Goal: Task Accomplishment & Management: Use online tool/utility

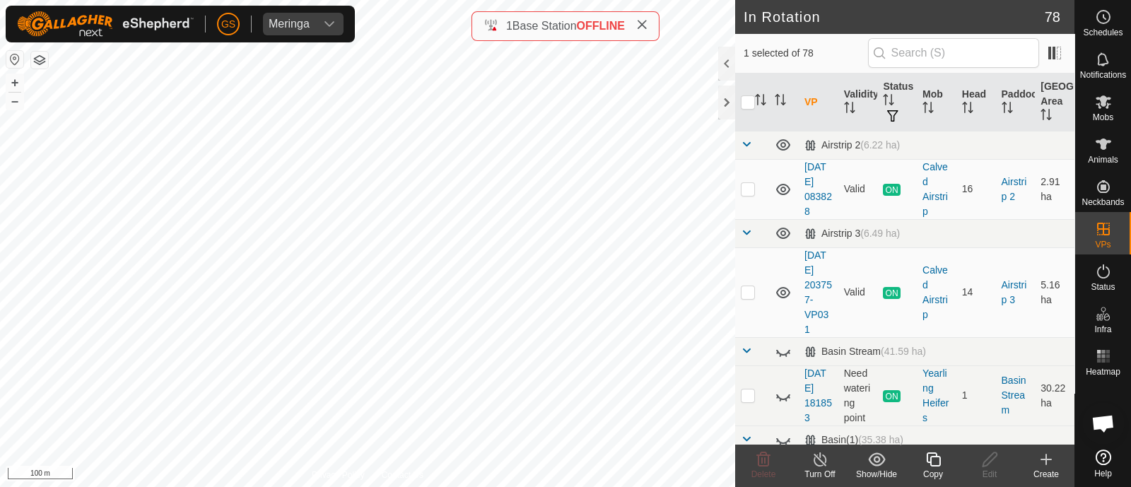
click at [930, 461] on icon at bounding box center [933, 459] width 14 height 14
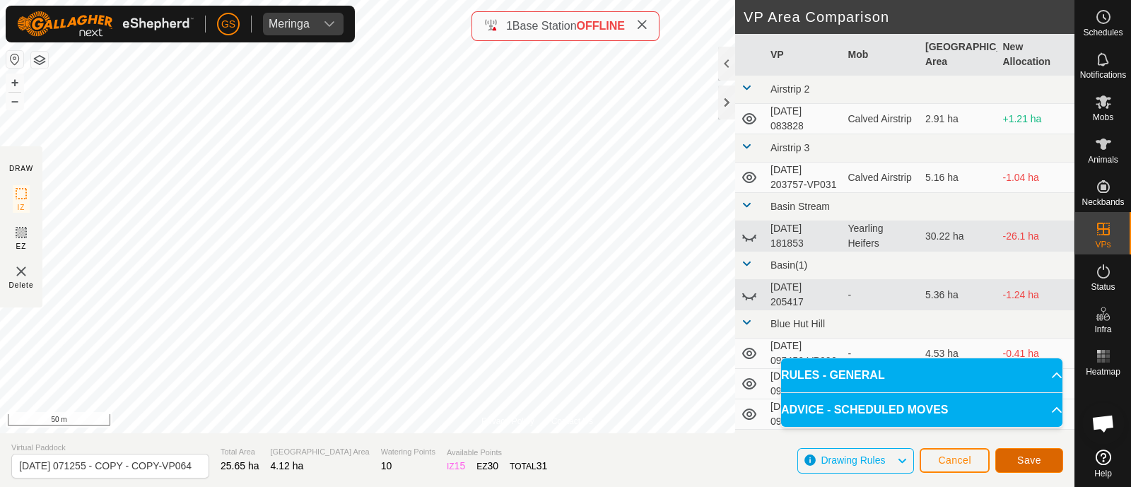
click at [1038, 457] on span "Save" at bounding box center [1029, 460] width 24 height 11
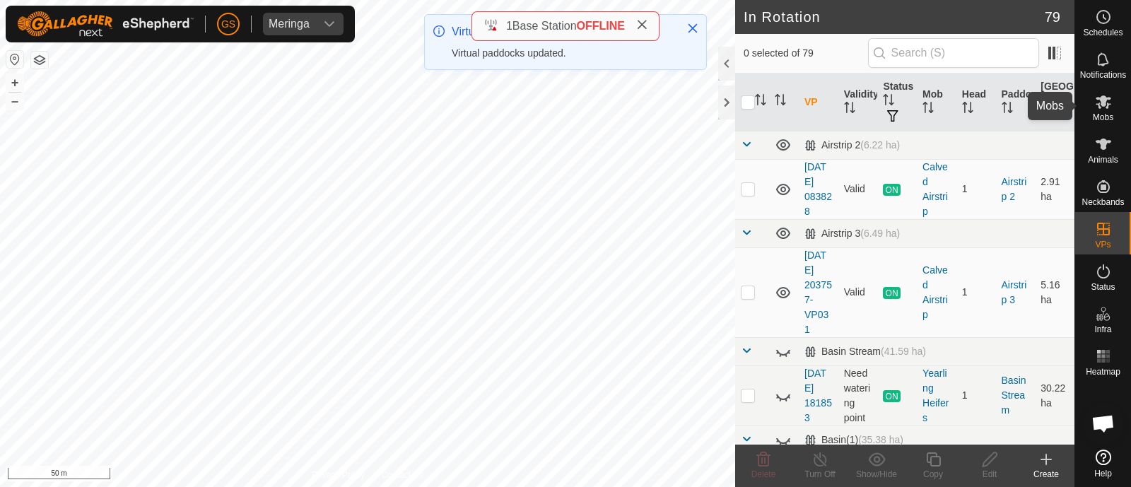
click at [1103, 103] on icon at bounding box center [1104, 101] width 16 height 13
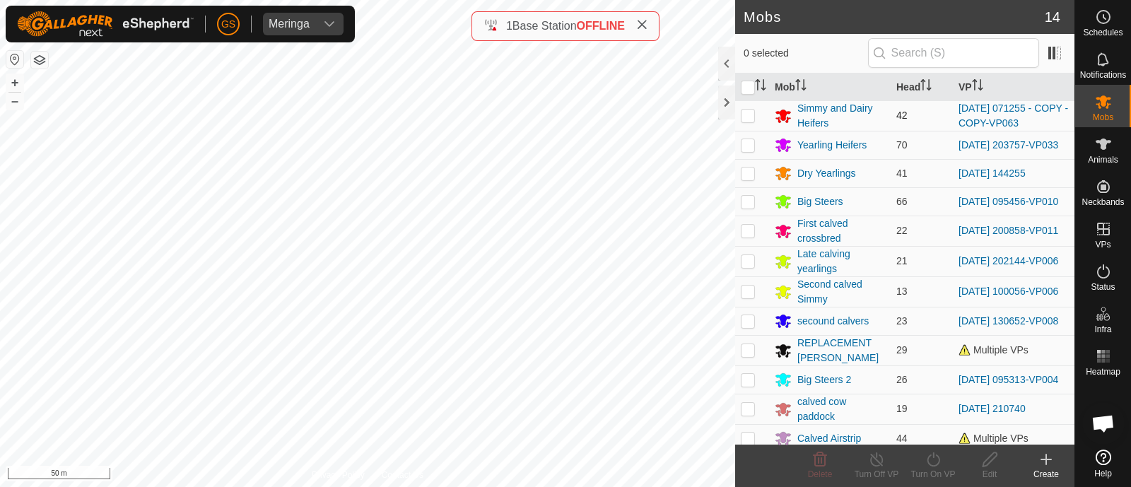
click at [748, 117] on p-checkbox at bounding box center [748, 115] width 14 height 11
checkbox input "true"
click at [934, 464] on icon at bounding box center [934, 459] width 18 height 17
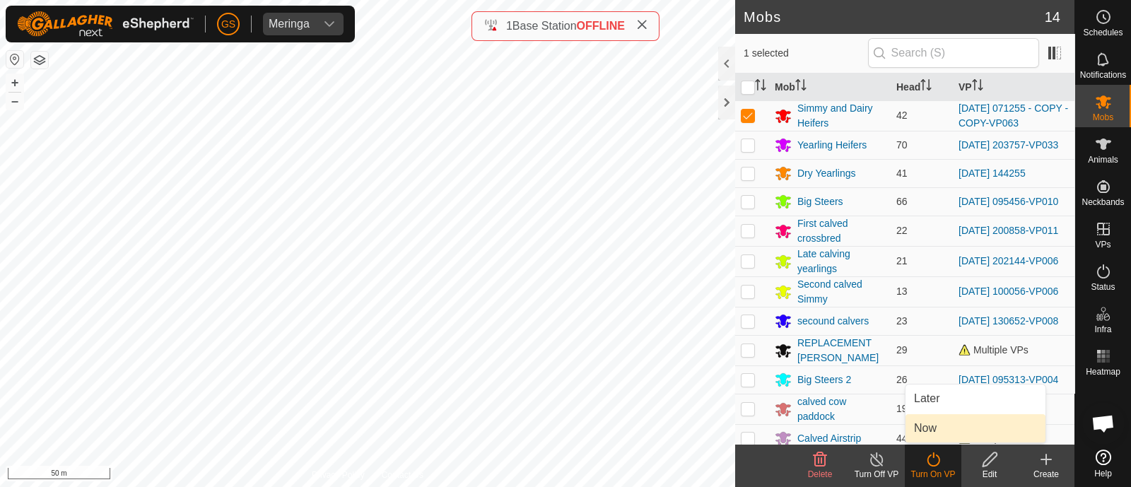
click at [913, 430] on link "Now" at bounding box center [975, 428] width 140 height 28
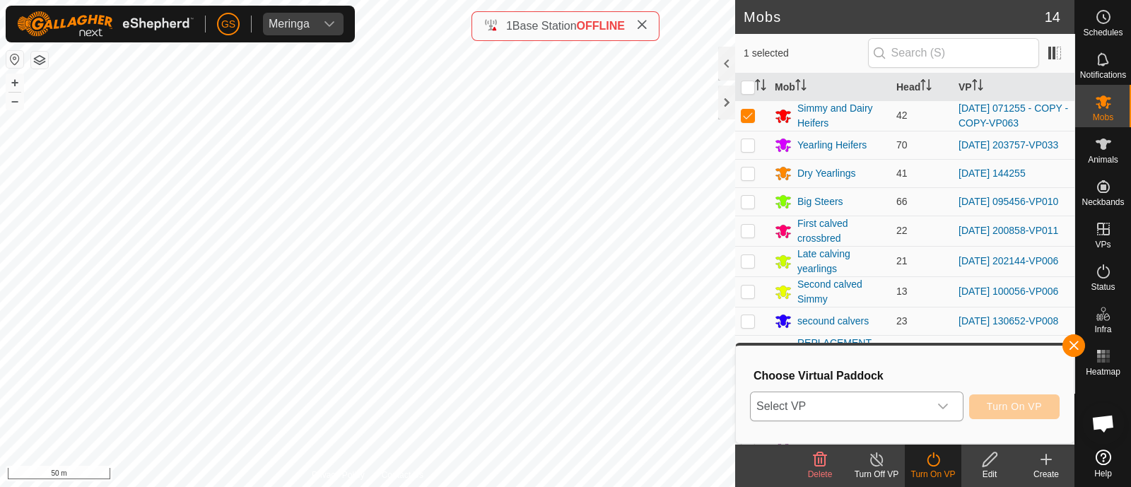
click at [904, 409] on span "Select VP" at bounding box center [840, 406] width 178 height 28
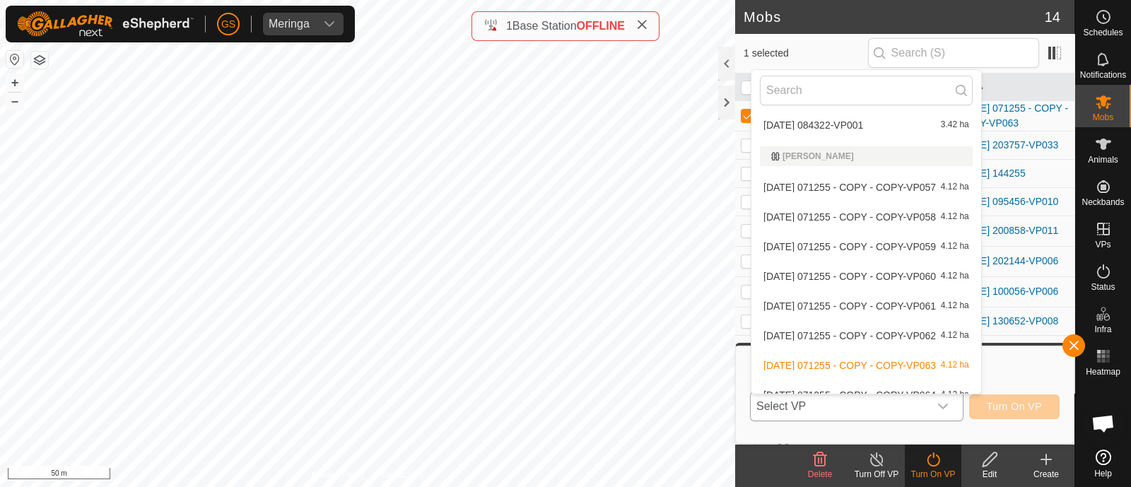
scroll to position [2650, 0]
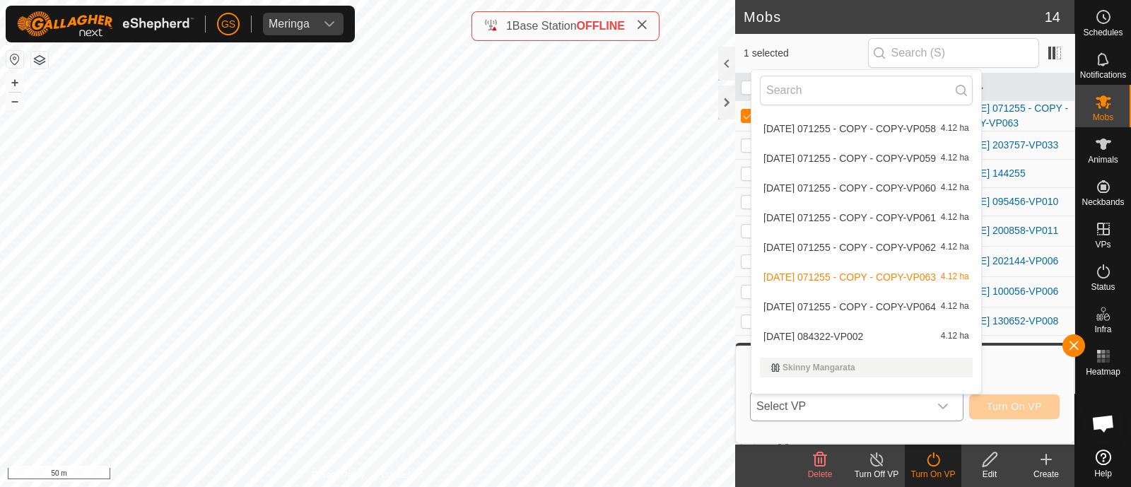
click at [905, 295] on li "[DATE] 071255 - COPY - COPY-VP064 4.12 ha" at bounding box center [866, 307] width 230 height 28
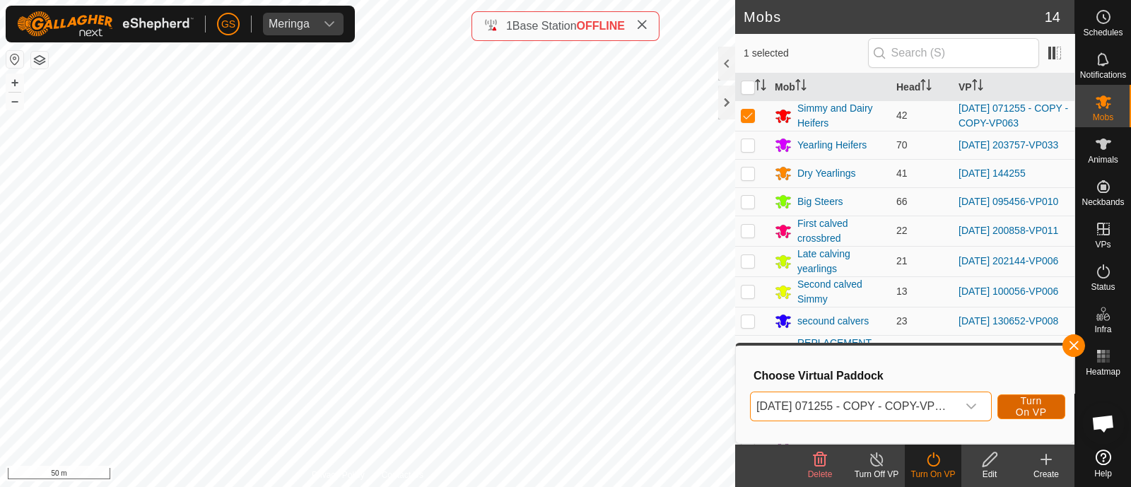
click at [1028, 409] on span "Turn On VP" at bounding box center [1031, 406] width 33 height 23
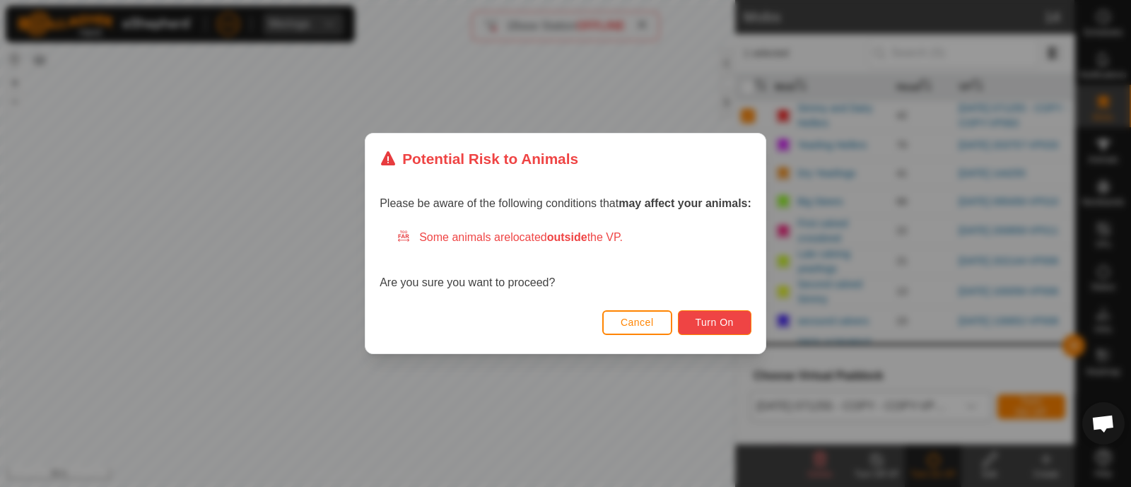
click at [731, 317] on span "Turn On" at bounding box center [715, 322] width 38 height 11
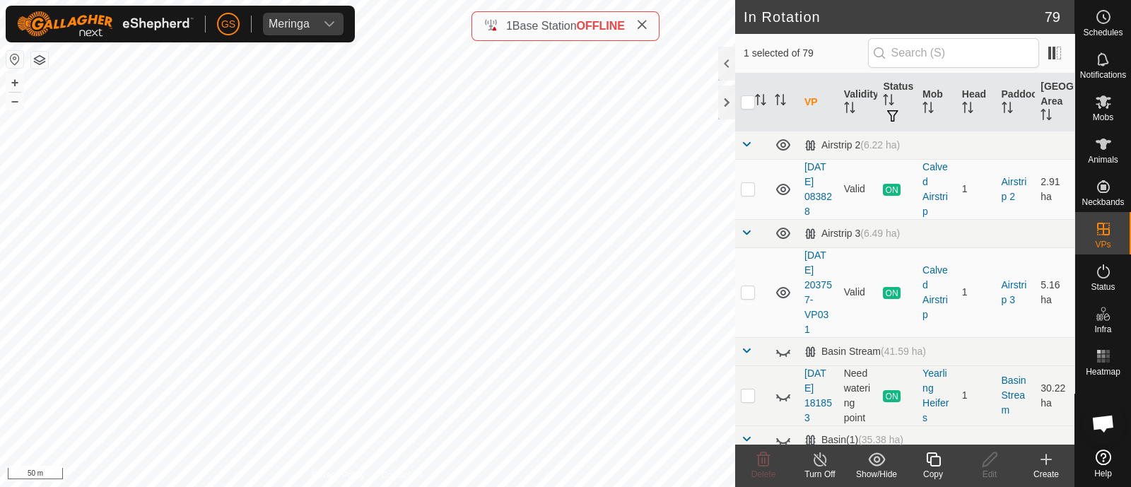
click at [932, 459] on icon at bounding box center [934, 459] width 18 height 17
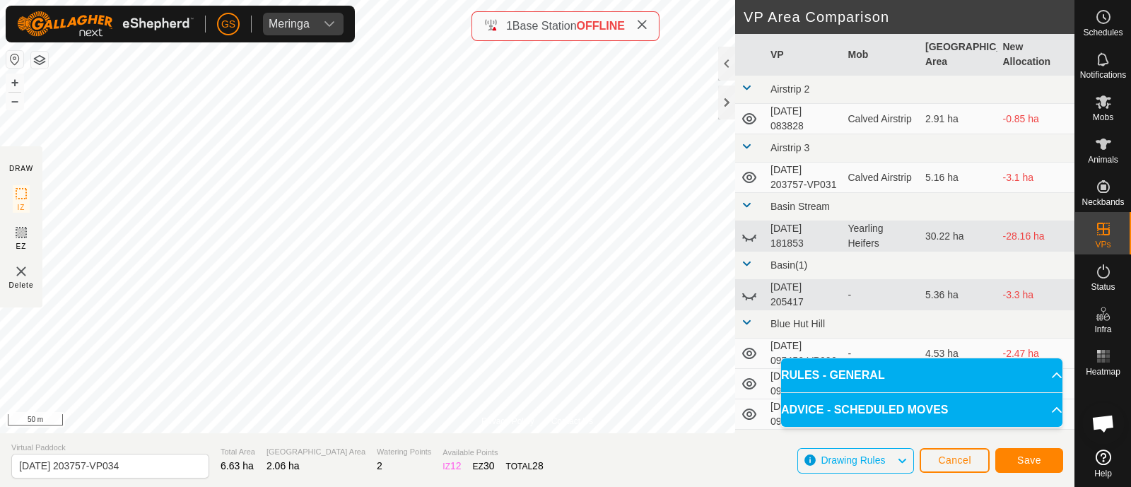
click at [771, 295] on div "Privacy Policy Contact Us Type: Inclusion Zone undefined Animal + – ⇧ i 50 m DR…" at bounding box center [537, 243] width 1074 height 487
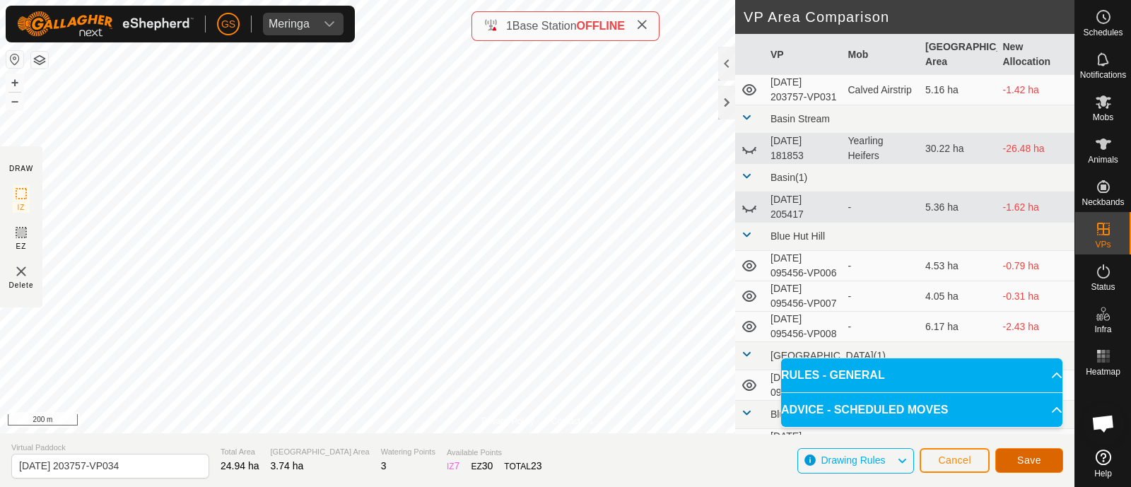
click at [1041, 463] on button "Save" at bounding box center [1029, 460] width 68 height 25
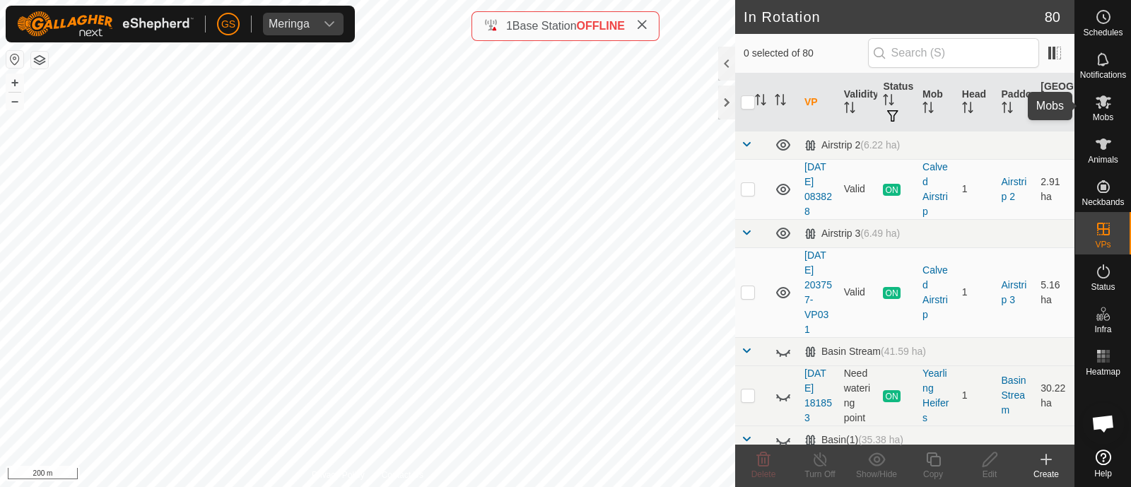
click at [1097, 110] on es-mob-svg-icon at bounding box center [1103, 101] width 25 height 23
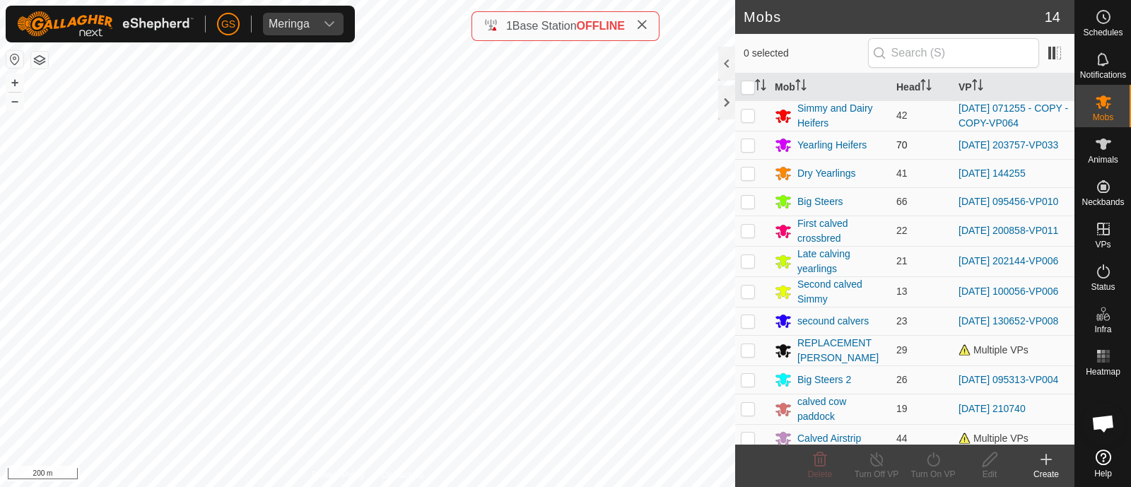
click at [746, 144] on p-checkbox at bounding box center [748, 144] width 14 height 11
checkbox input "true"
click at [927, 463] on icon at bounding box center [933, 459] width 13 height 14
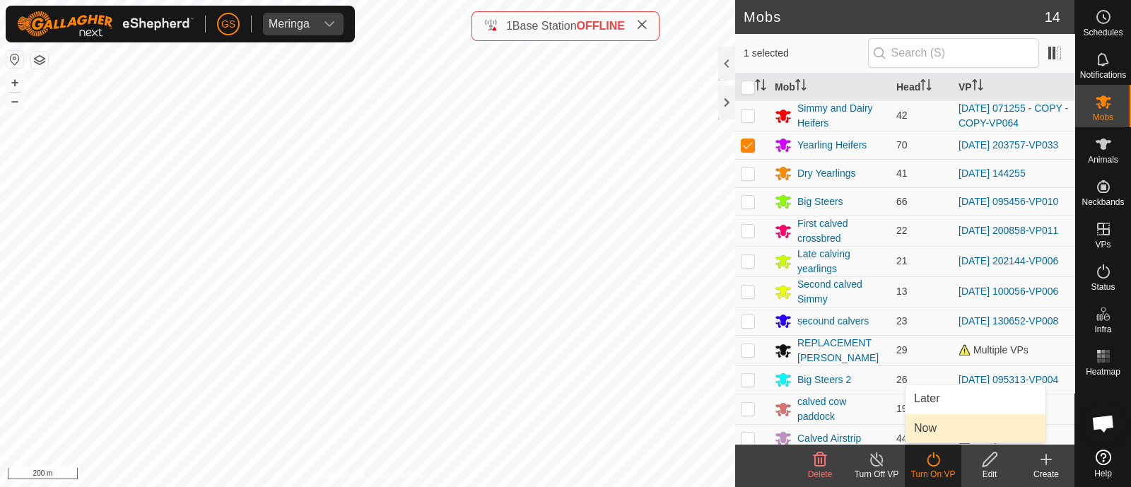
click at [917, 429] on link "Now" at bounding box center [975, 428] width 140 height 28
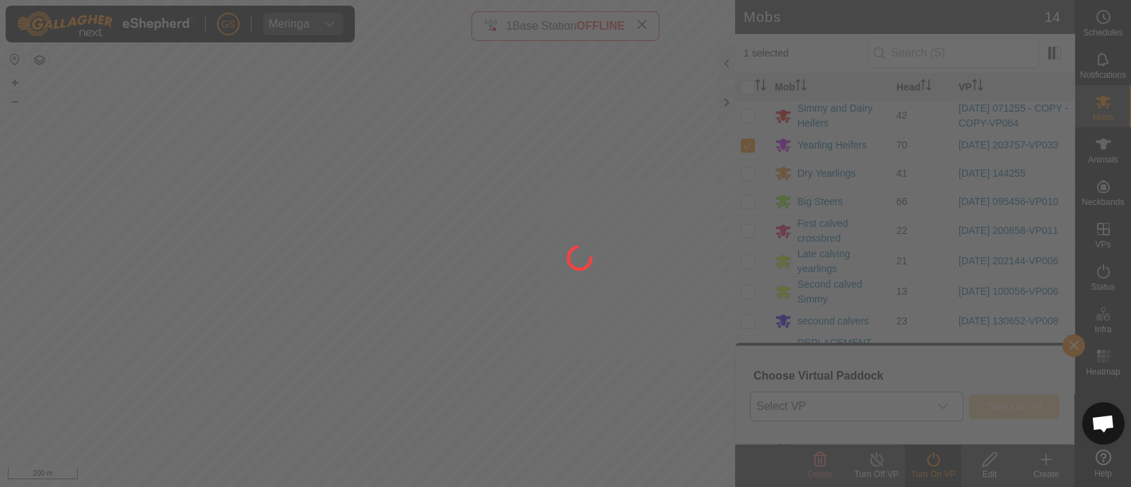
click at [912, 412] on div at bounding box center [565, 243] width 1131 height 487
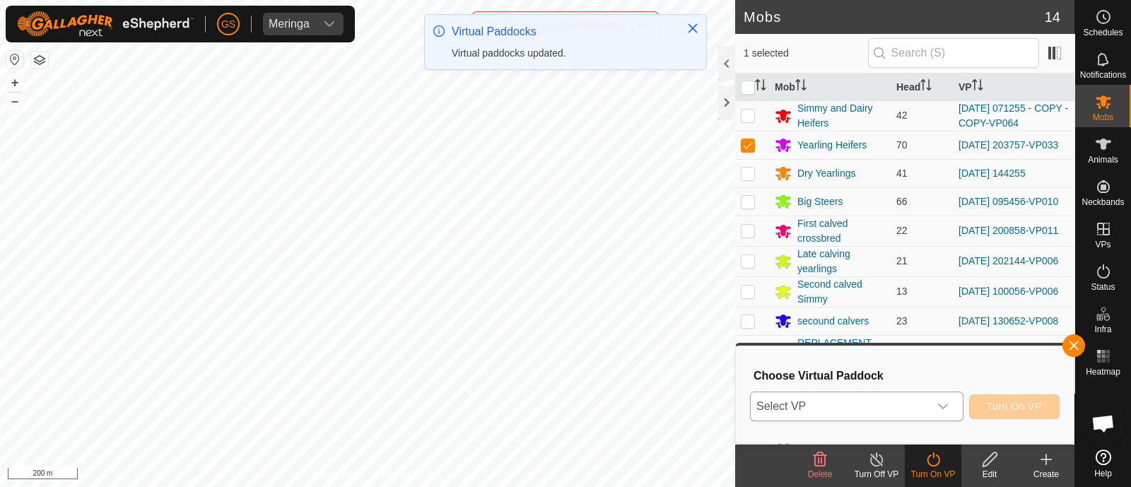
click at [908, 410] on span "Select VP" at bounding box center [840, 406] width 178 height 28
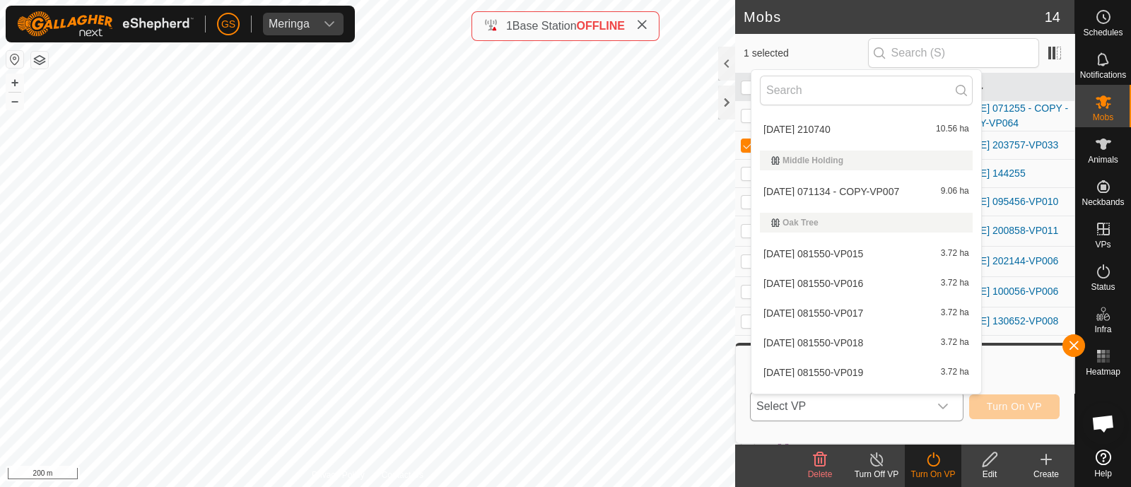
scroll to position [2107, 0]
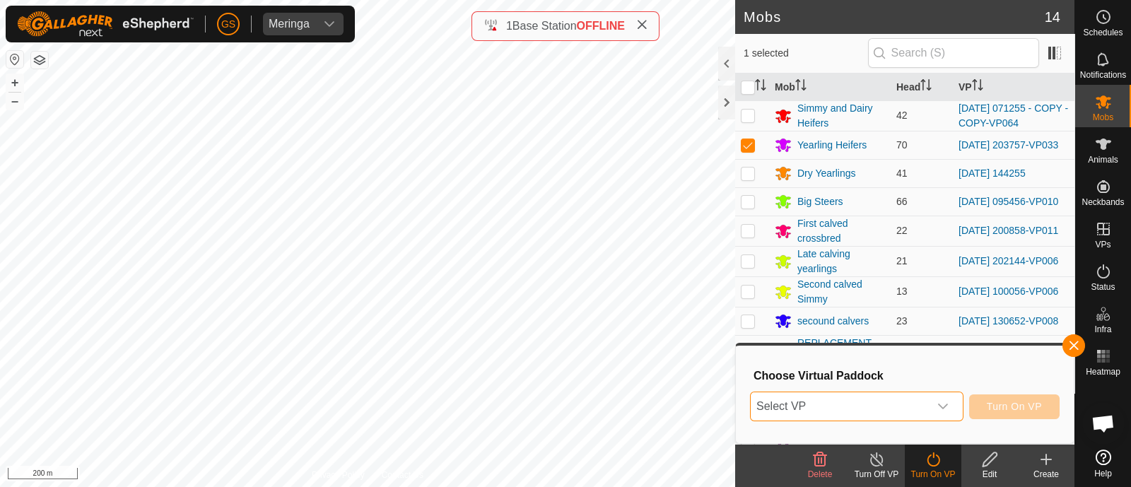
click at [841, 406] on span "Select VP" at bounding box center [840, 406] width 178 height 28
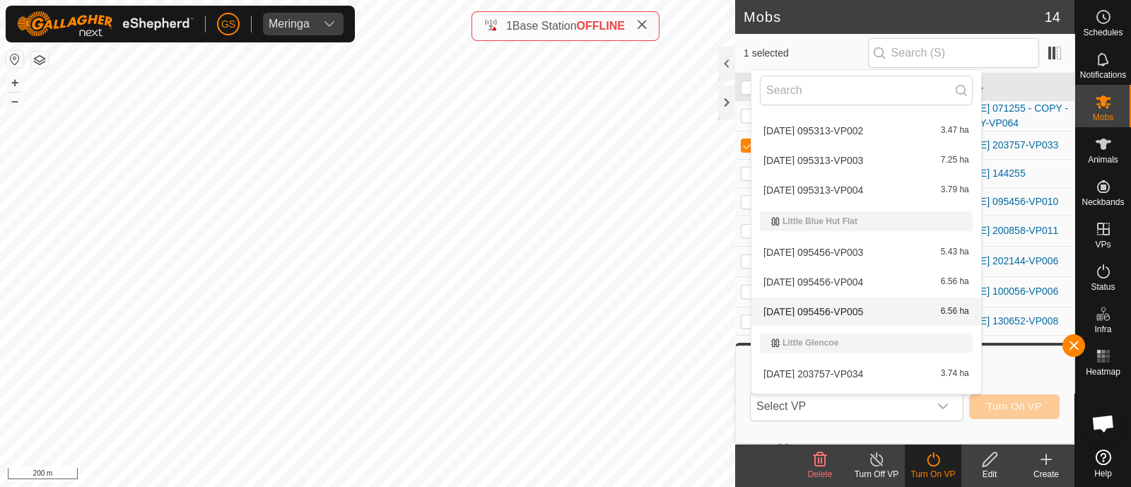
scroll to position [1855, 0]
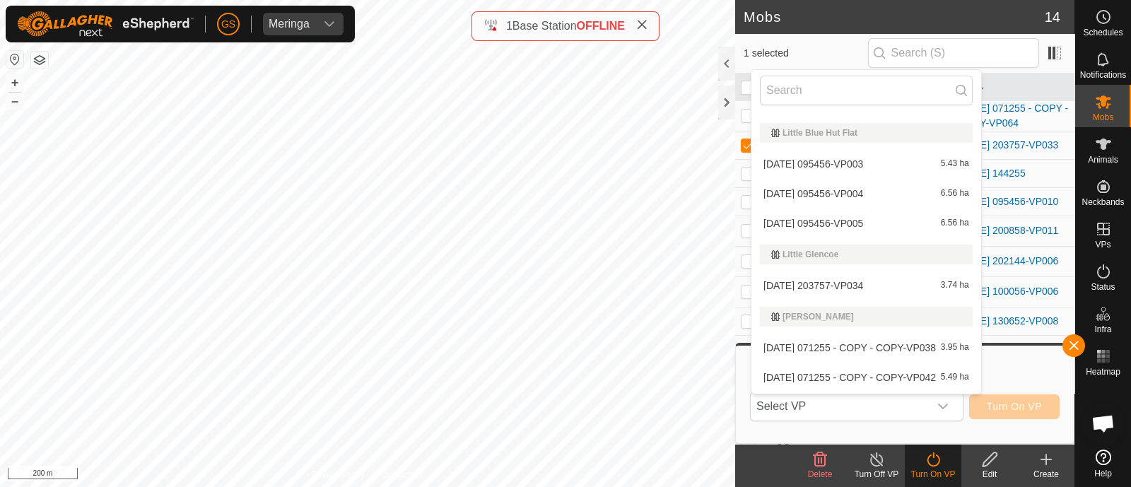
click at [823, 277] on li "[DATE] 203757-VP034 3.74 ha" at bounding box center [866, 285] width 230 height 28
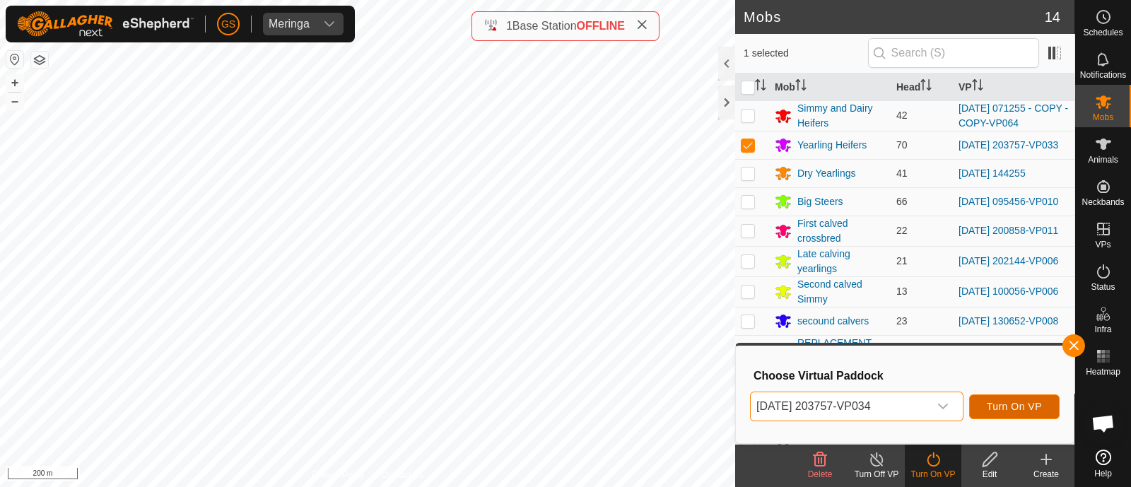
click at [1016, 406] on span "Turn On VP" at bounding box center [1014, 406] width 55 height 11
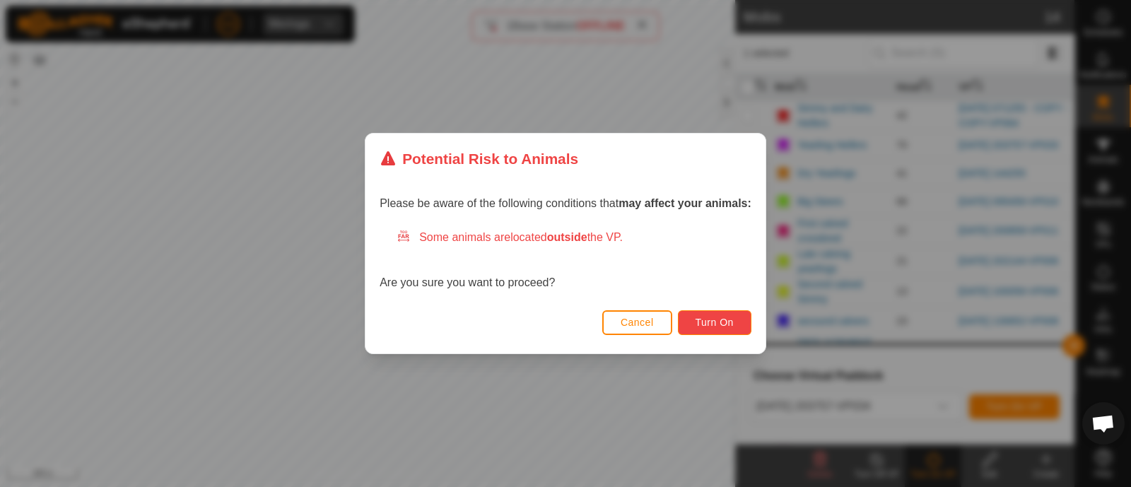
click at [740, 325] on button "Turn On" at bounding box center [715, 322] width 74 height 25
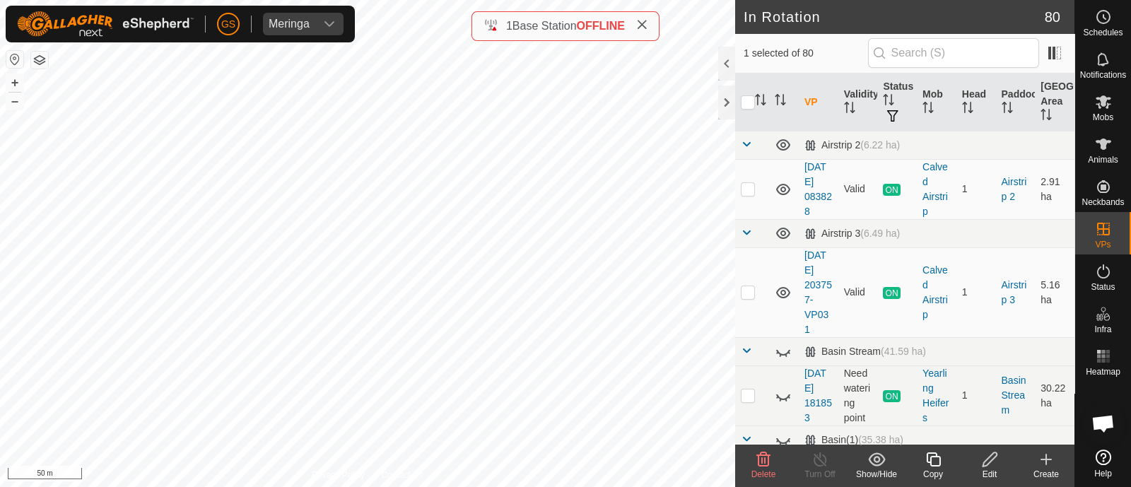
checkbox input "false"
checkbox input "true"
click at [932, 461] on icon at bounding box center [934, 459] width 18 height 17
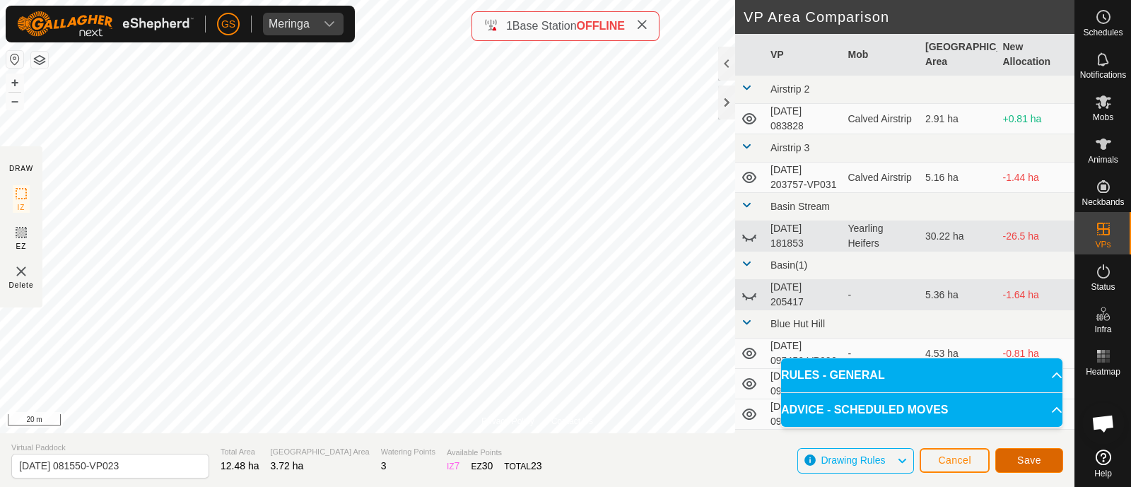
click at [1023, 455] on span "Save" at bounding box center [1029, 460] width 24 height 11
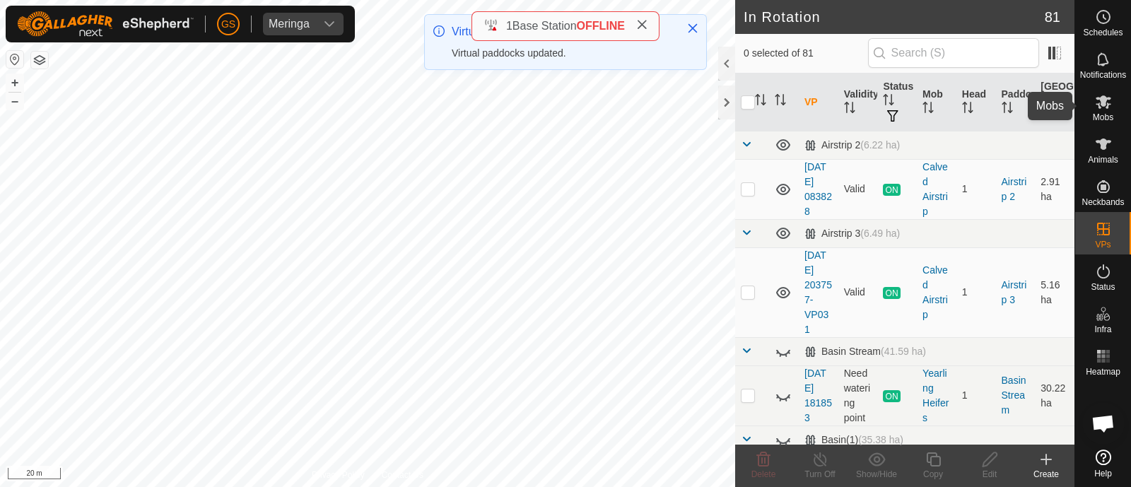
click at [1103, 107] on icon at bounding box center [1103, 101] width 17 height 17
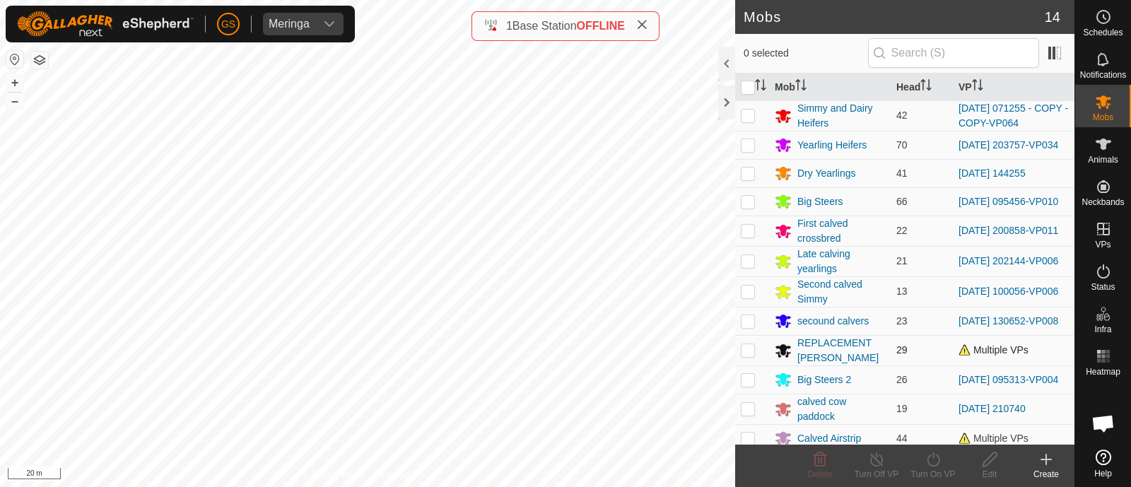
click at [749, 354] on p-checkbox at bounding box center [748, 349] width 14 height 11
checkbox input "true"
click at [936, 465] on icon at bounding box center [933, 459] width 13 height 14
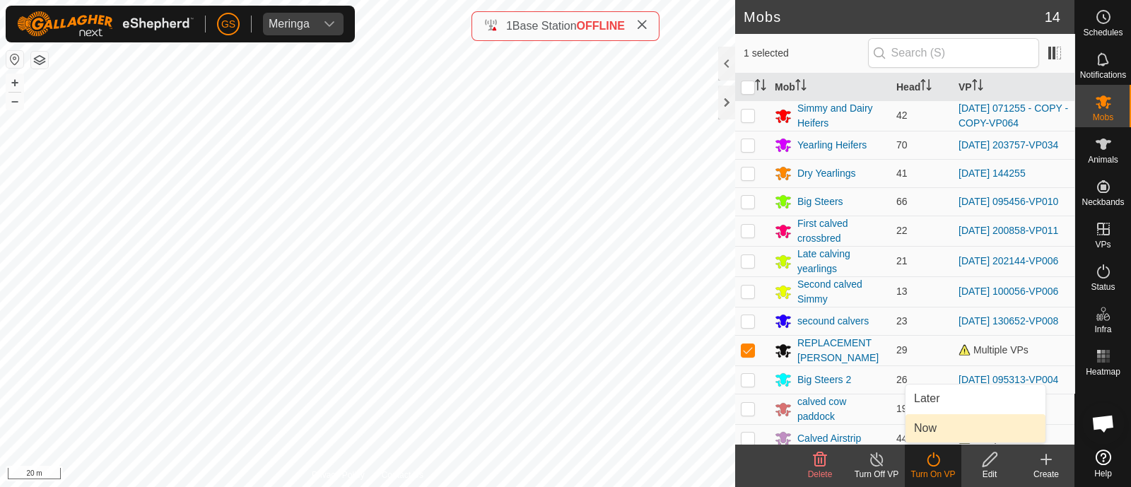
click at [926, 430] on link "Now" at bounding box center [975, 428] width 140 height 28
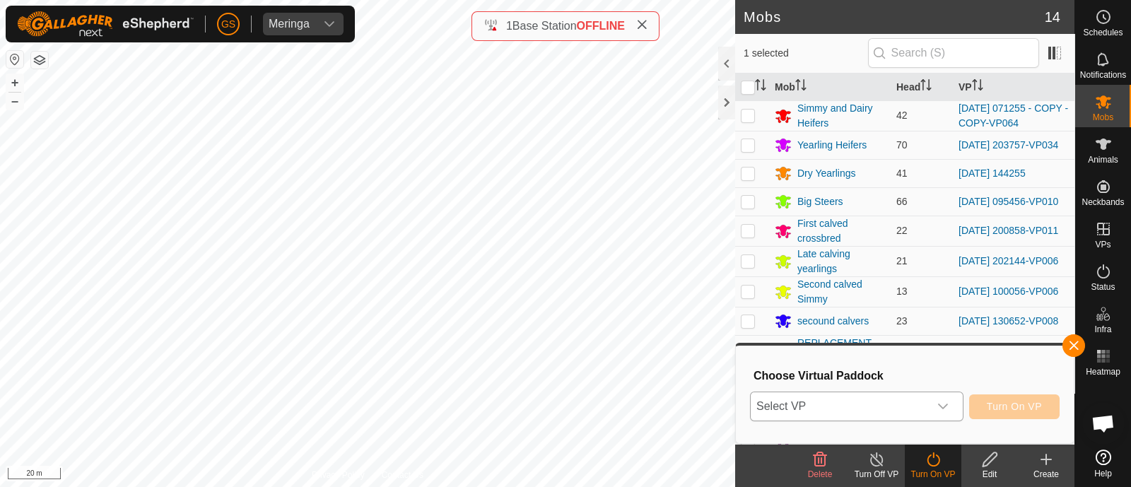
click at [927, 412] on span "Select VP" at bounding box center [840, 406] width 178 height 28
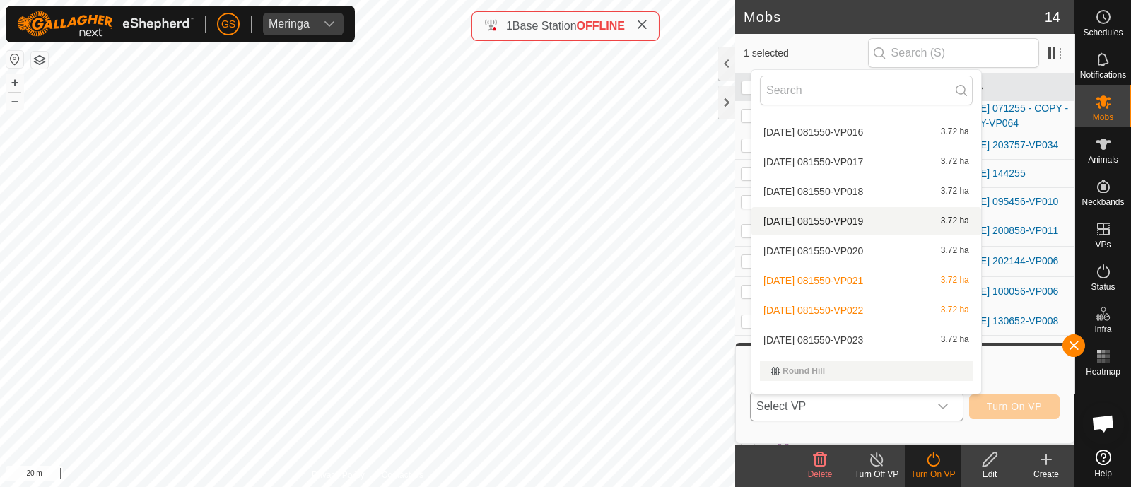
scroll to position [2385, 0]
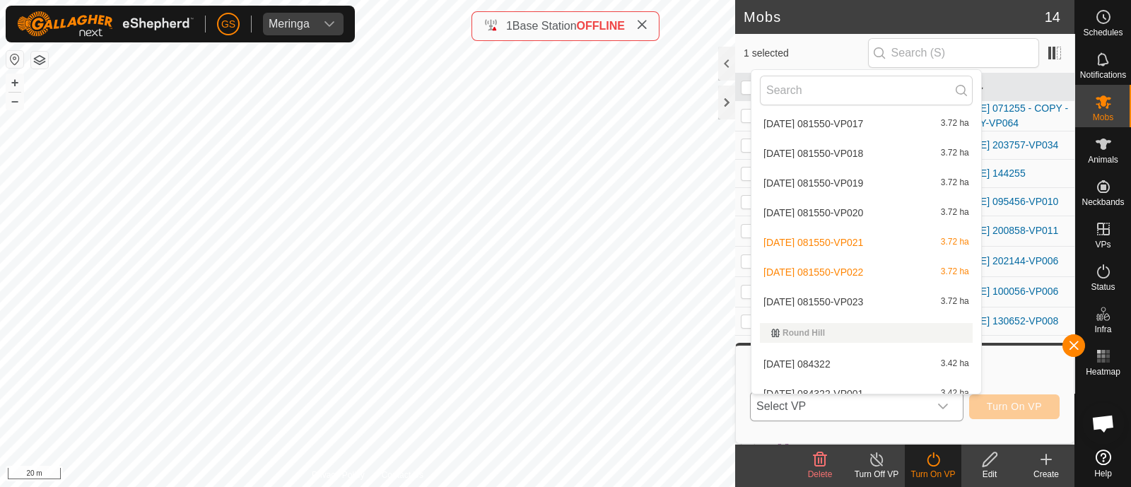
click at [880, 296] on li "[DATE] 081550-VP023 3.72 ha" at bounding box center [866, 302] width 230 height 28
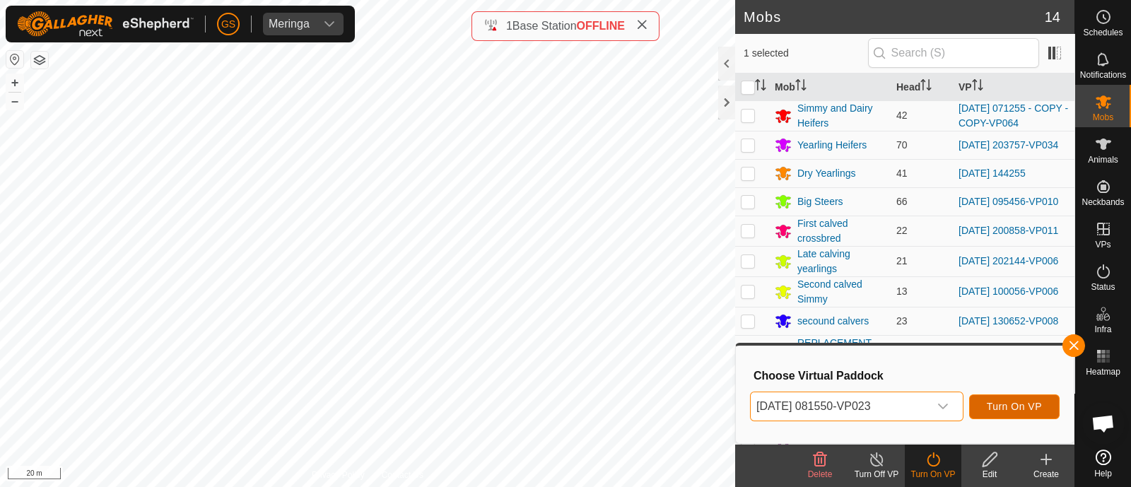
click at [1019, 406] on span "Turn On VP" at bounding box center [1014, 406] width 55 height 11
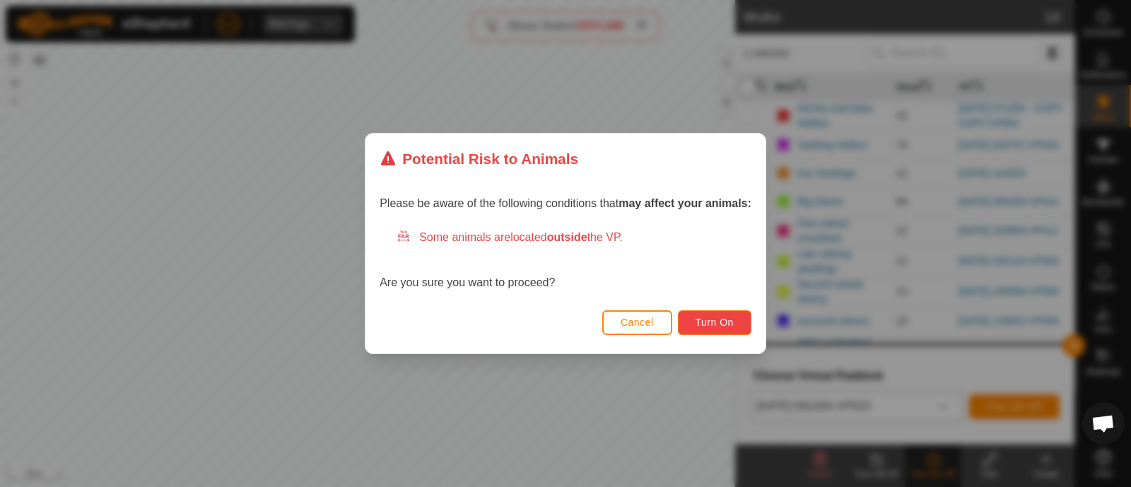
click at [713, 317] on span "Turn On" at bounding box center [715, 322] width 38 height 11
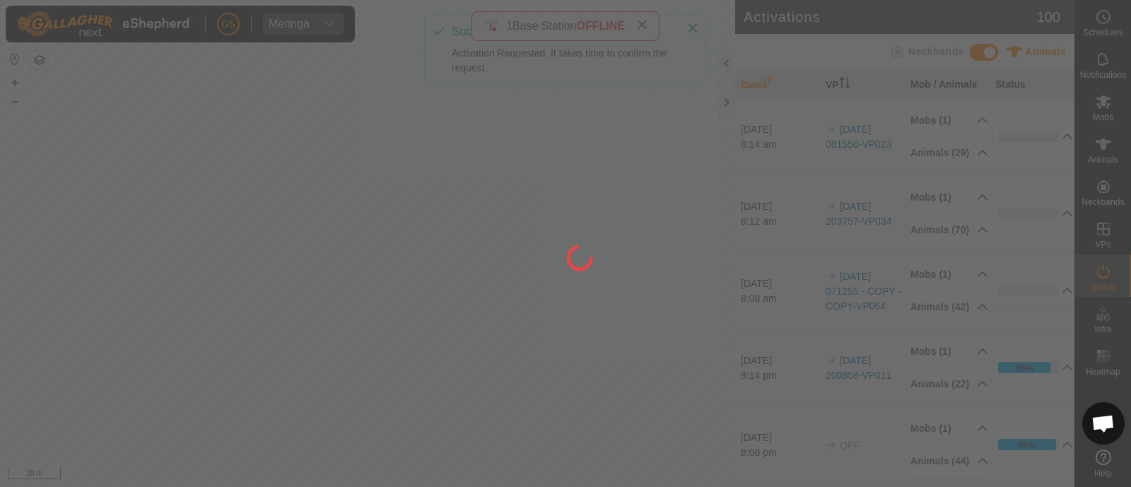
drag, startPoint x: 618, startPoint y: 360, endPoint x: 625, endPoint y: 249, distance: 111.2
click at [621, 280] on div at bounding box center [565, 243] width 1131 height 487
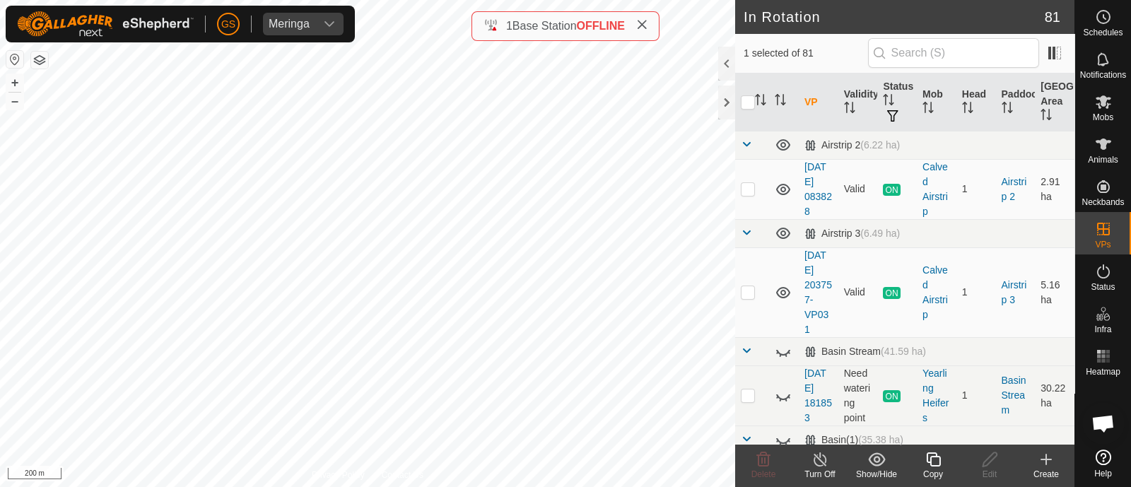
click at [937, 457] on icon at bounding box center [934, 459] width 18 height 17
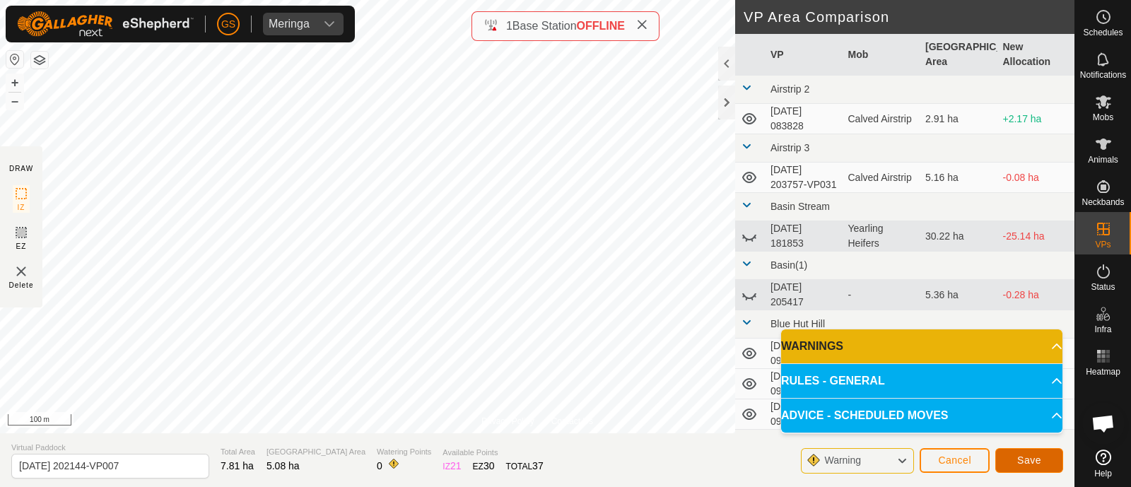
click at [1028, 461] on span "Save" at bounding box center [1029, 460] width 24 height 11
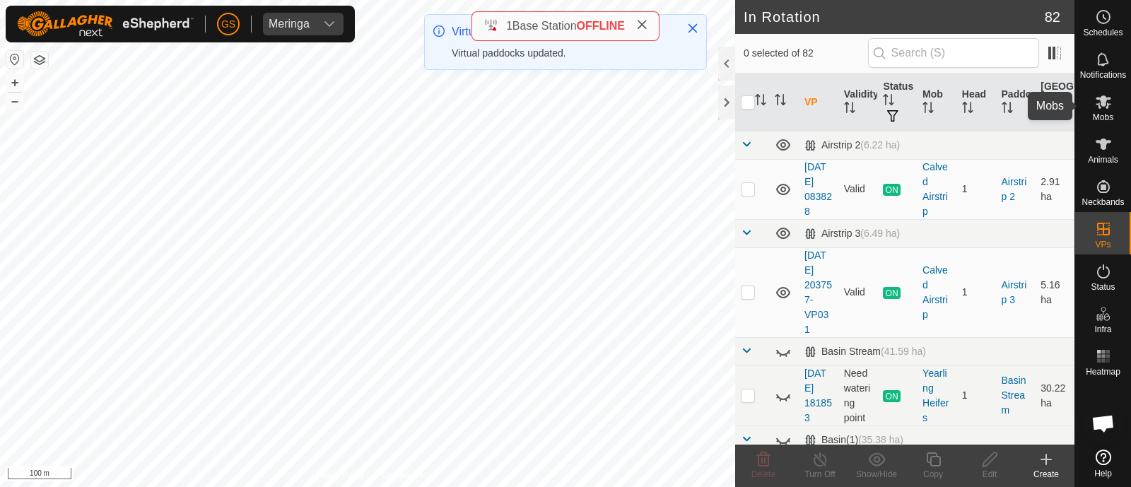
click at [1101, 102] on icon at bounding box center [1103, 101] width 17 height 17
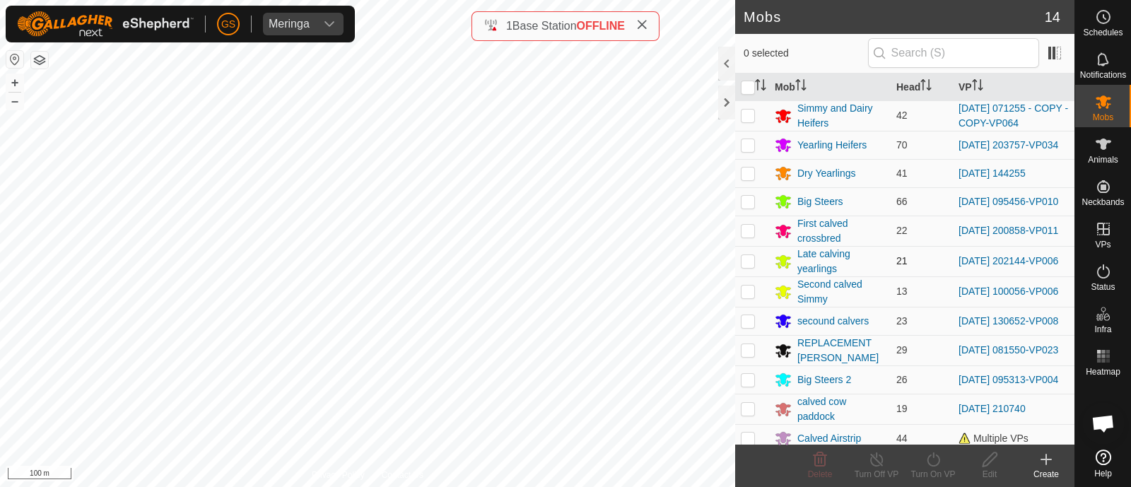
click at [744, 263] on p-checkbox at bounding box center [748, 260] width 14 height 11
checkbox input "true"
click at [933, 464] on icon at bounding box center [934, 459] width 18 height 17
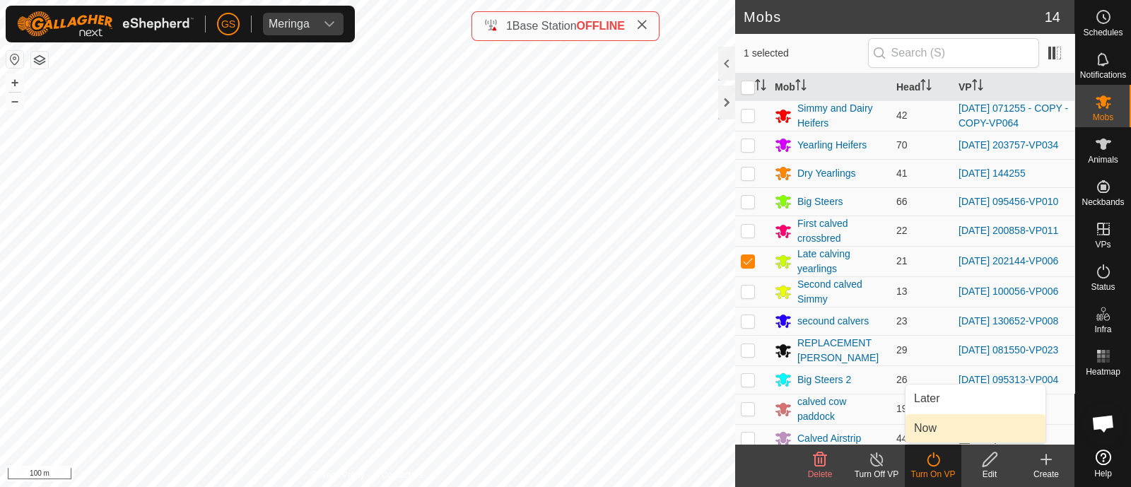
click at [929, 436] on link "Now" at bounding box center [975, 428] width 140 height 28
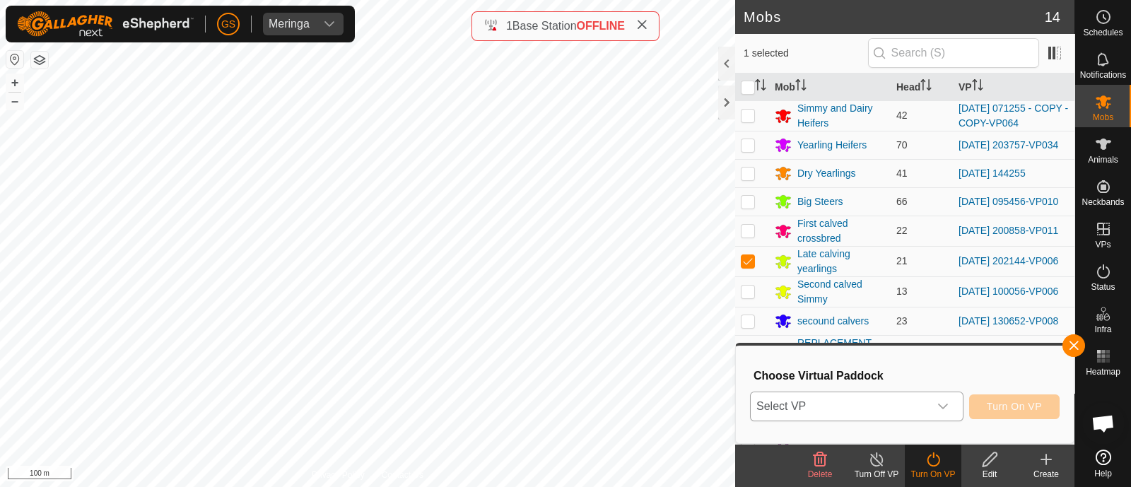
click at [930, 418] on div "dropdown trigger" at bounding box center [943, 406] width 28 height 28
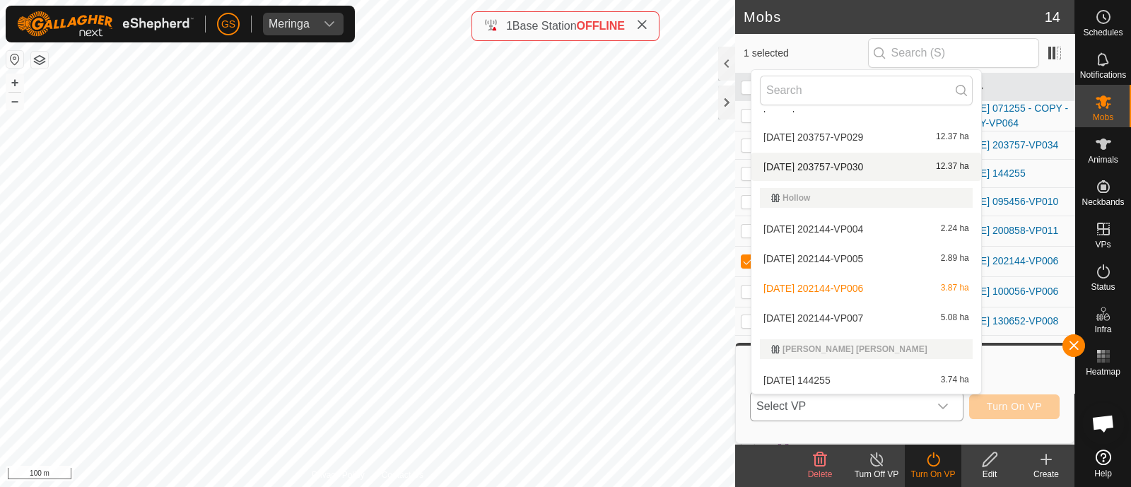
scroll to position [1502, 0]
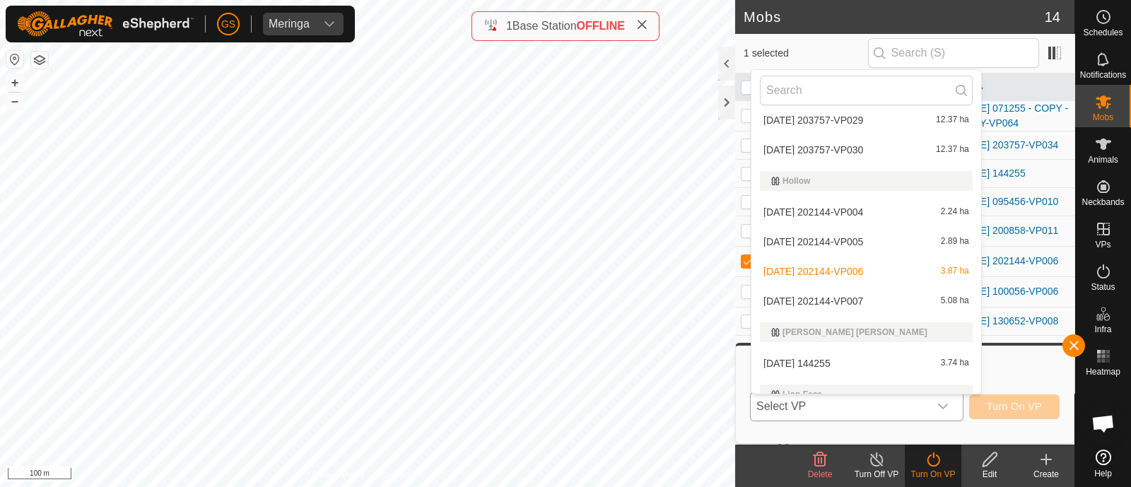
click at [838, 298] on li "[DATE] 202144-VP007 5.08 ha" at bounding box center [866, 301] width 230 height 28
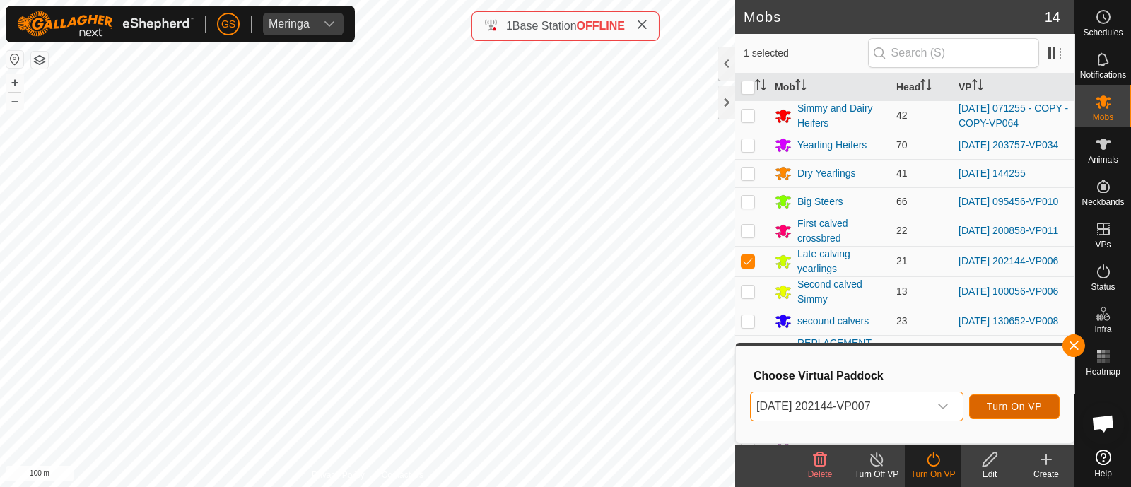
click at [996, 409] on span "Turn On VP" at bounding box center [1014, 406] width 55 height 11
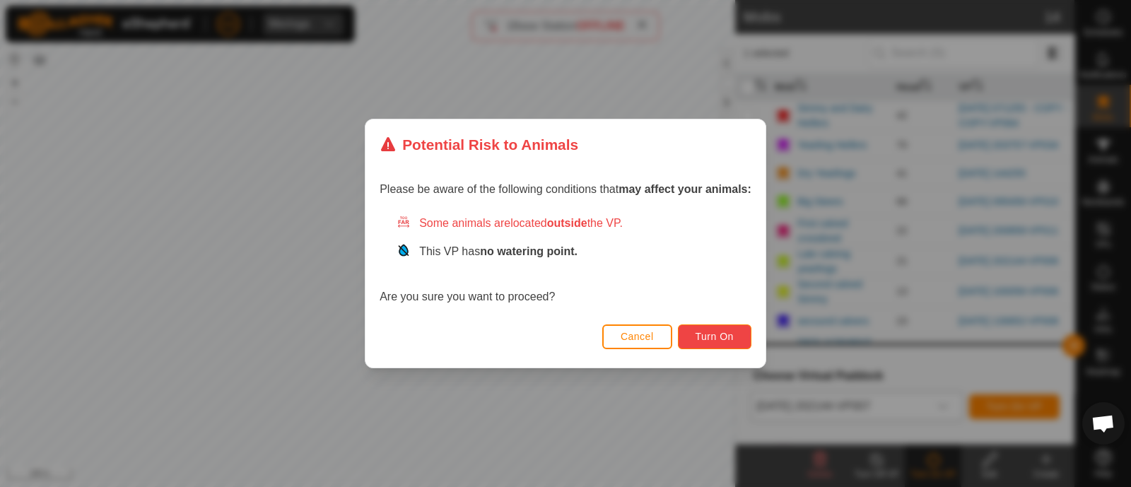
click at [731, 327] on button "Turn On" at bounding box center [715, 336] width 74 height 25
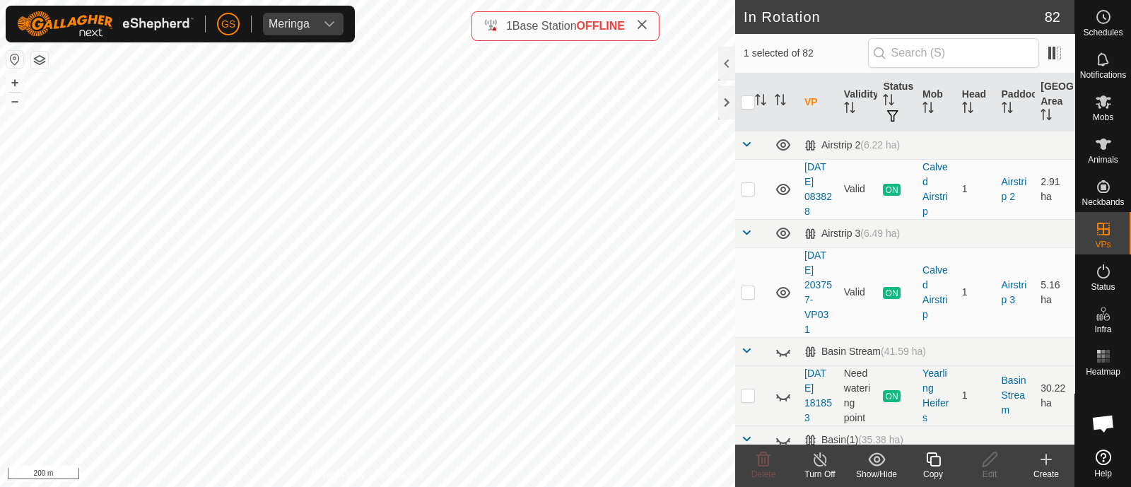
click at [937, 461] on icon at bounding box center [934, 459] width 18 height 17
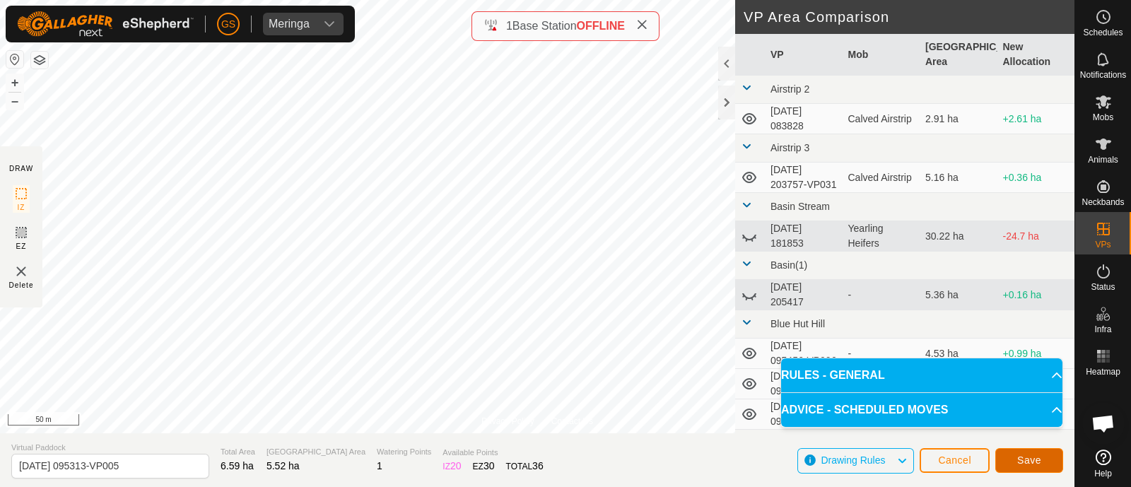
click at [1025, 457] on span "Save" at bounding box center [1029, 460] width 24 height 11
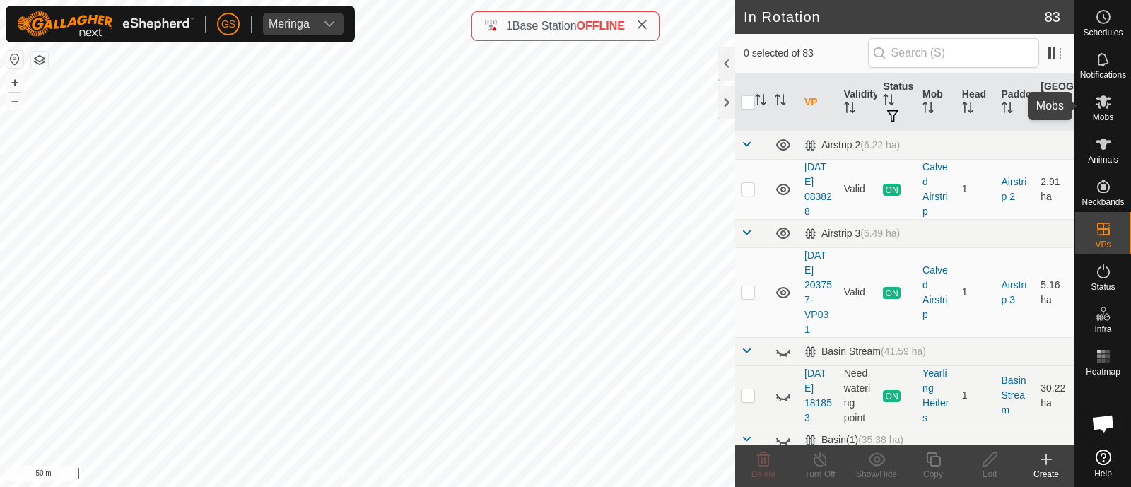
click at [1100, 107] on icon at bounding box center [1104, 101] width 16 height 13
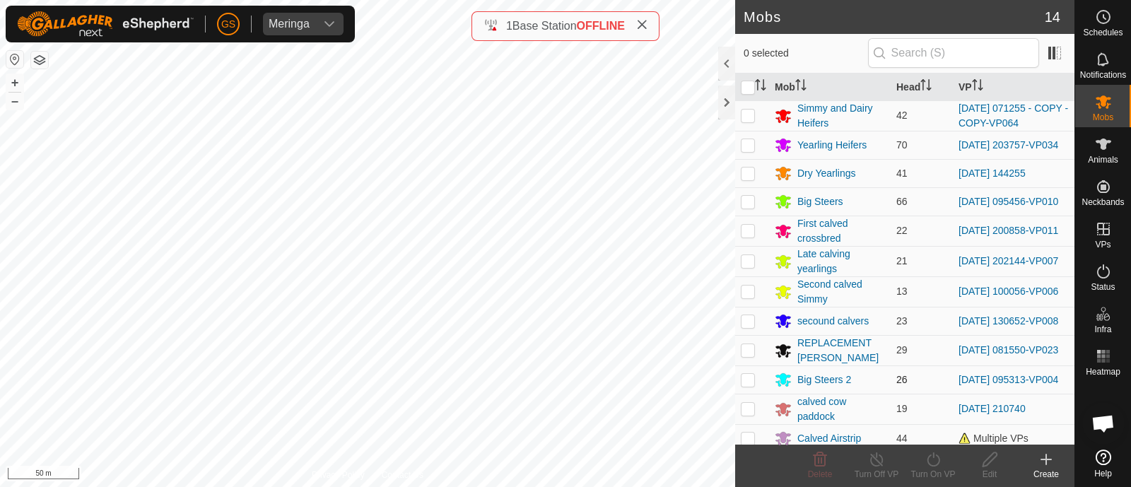
click at [749, 385] on p-checkbox at bounding box center [748, 379] width 14 height 11
checkbox input "true"
click at [935, 457] on icon at bounding box center [934, 459] width 18 height 17
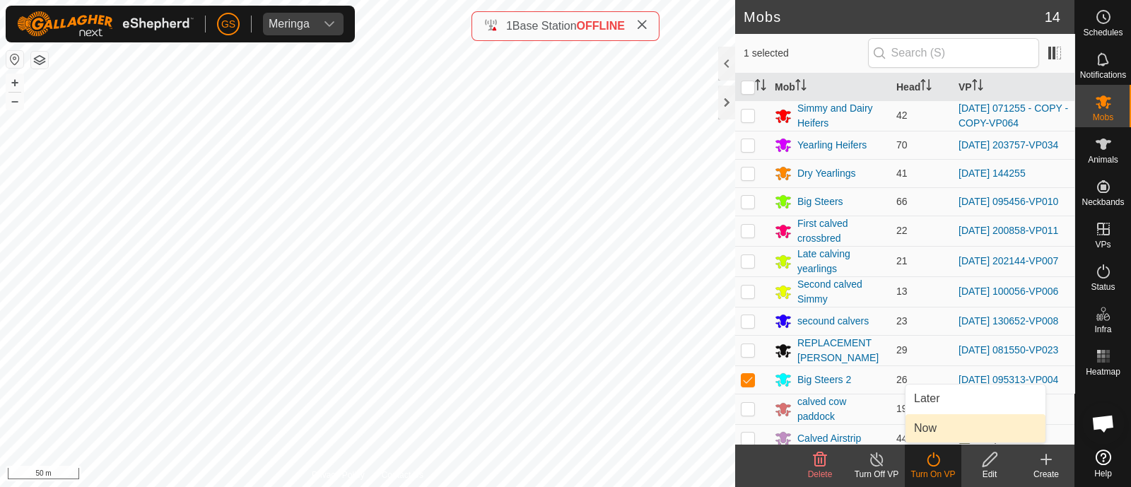
click at [930, 426] on link "Now" at bounding box center [975, 428] width 140 height 28
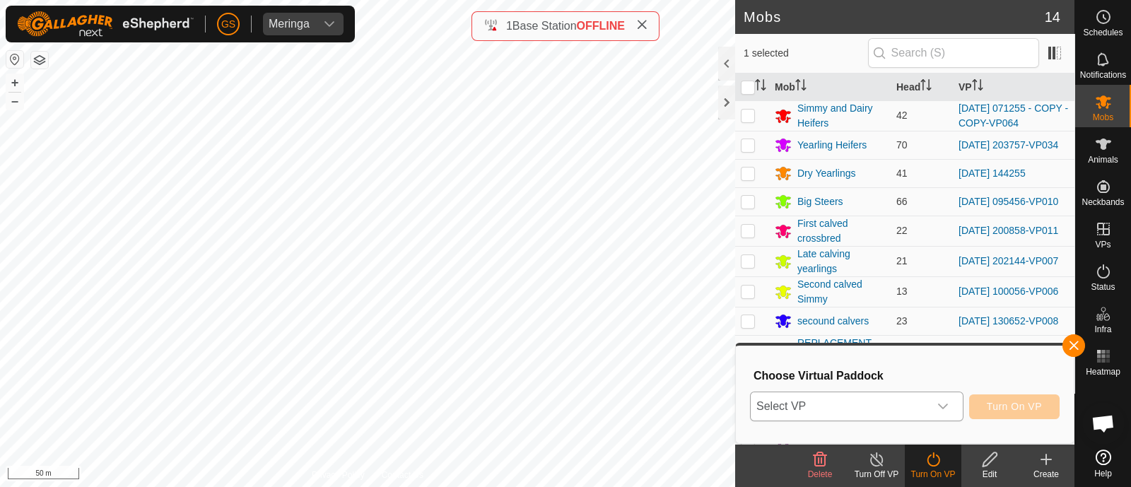
click at [925, 406] on span "Select VP" at bounding box center [840, 406] width 178 height 28
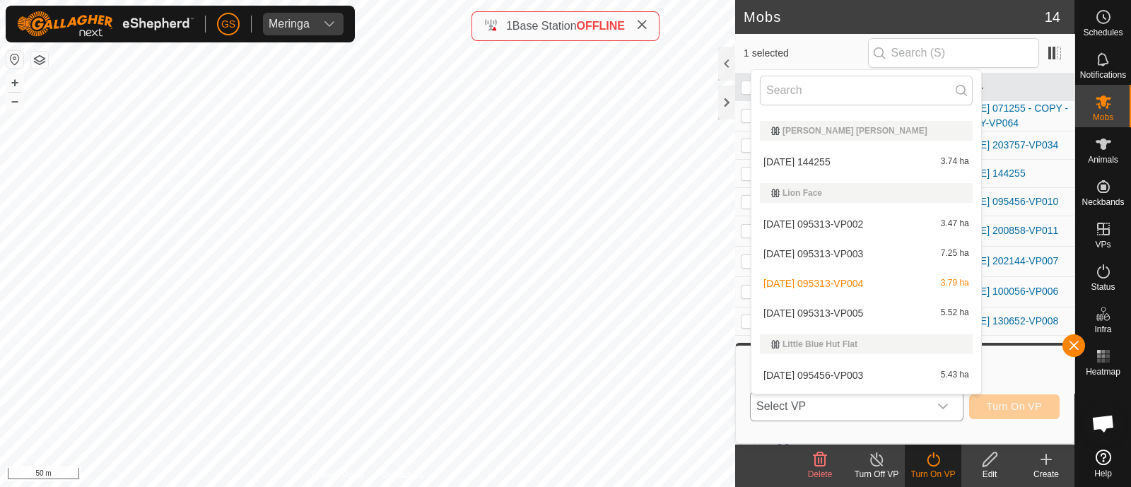
scroll to position [1705, 0]
click at [847, 307] on li "[DATE] 095313-VP005 5.52 ha" at bounding box center [866, 312] width 230 height 28
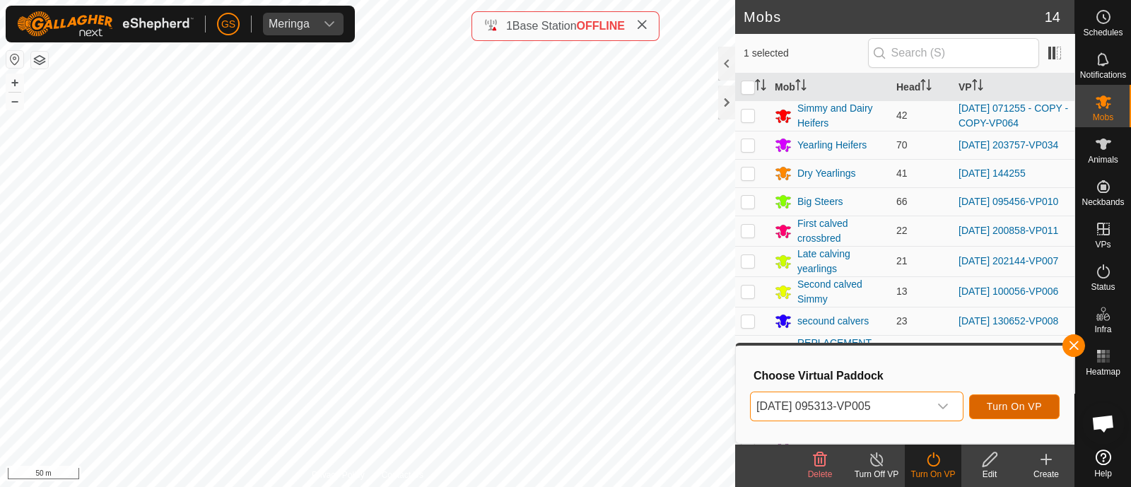
click at [1000, 403] on span "Turn On VP" at bounding box center [1014, 406] width 55 height 11
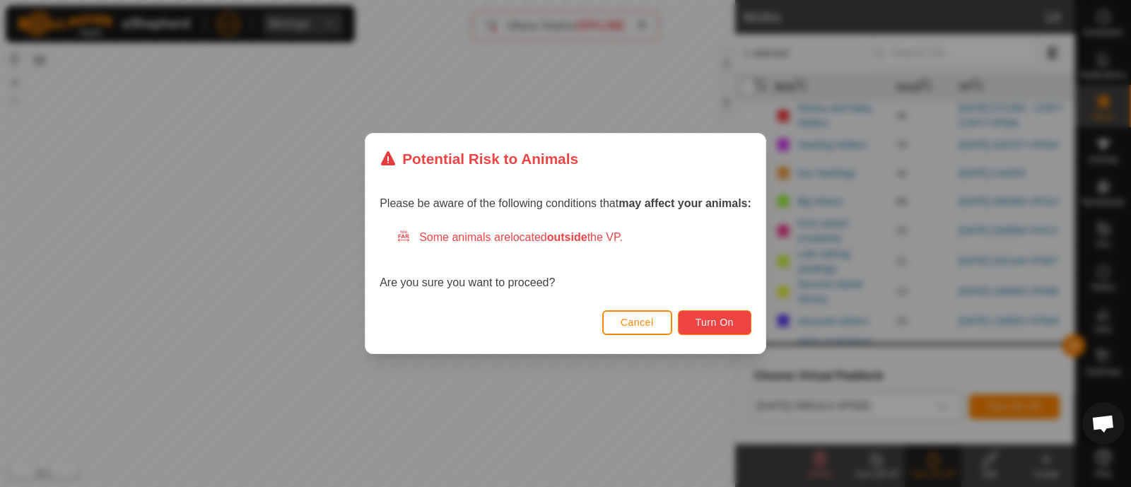
click at [711, 325] on span "Turn On" at bounding box center [715, 322] width 38 height 11
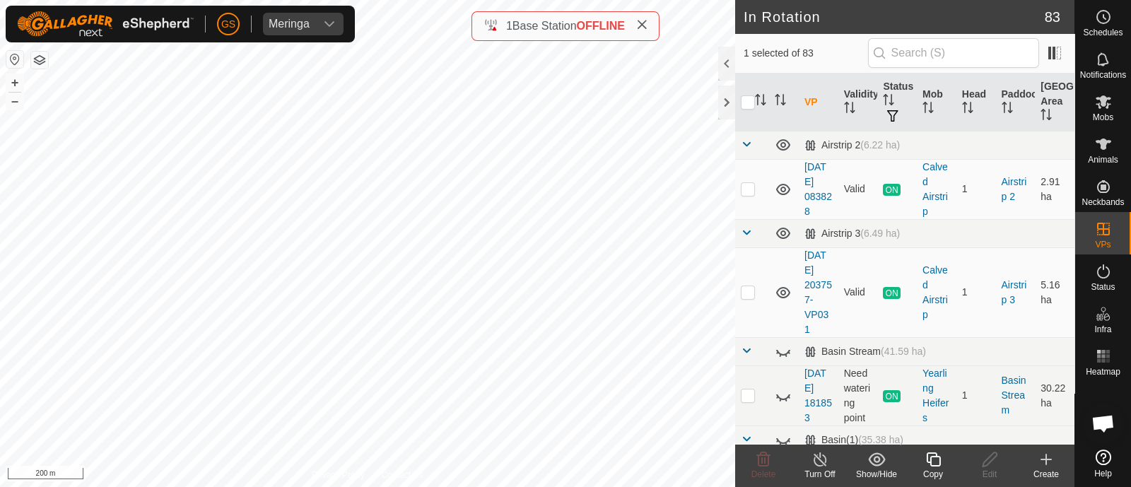
click at [932, 459] on icon at bounding box center [934, 459] width 18 height 17
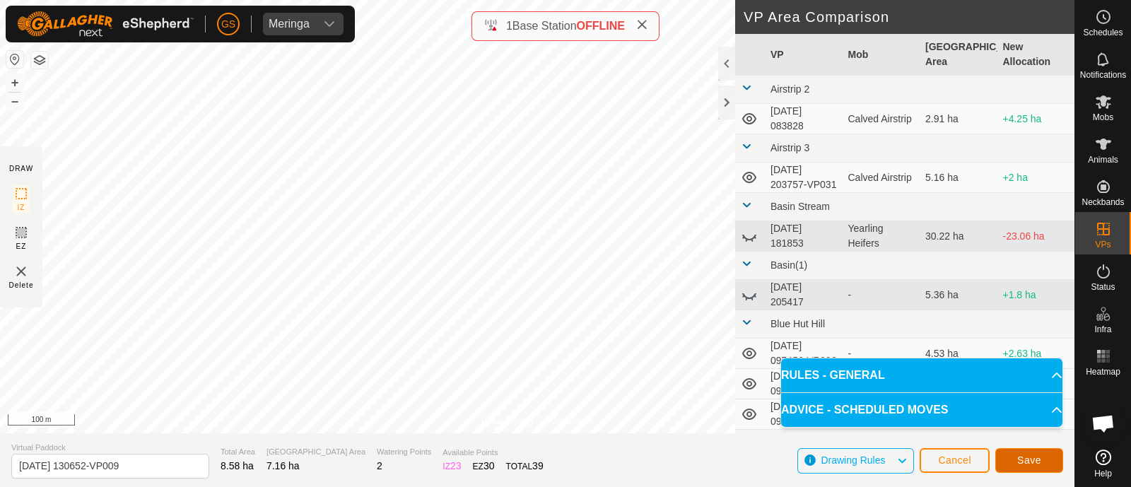
click at [1026, 457] on span "Save" at bounding box center [1029, 460] width 24 height 11
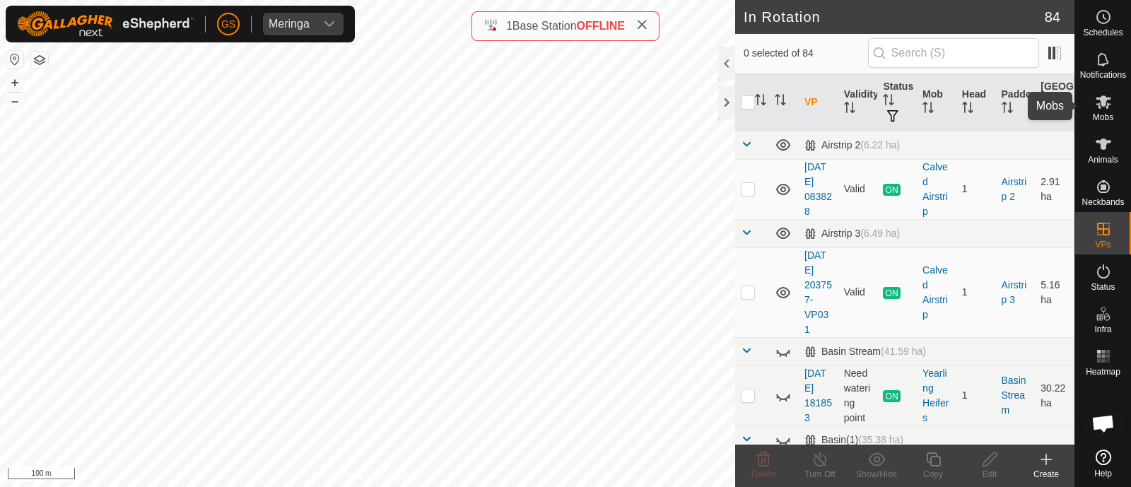
click at [1105, 100] on icon at bounding box center [1104, 101] width 16 height 13
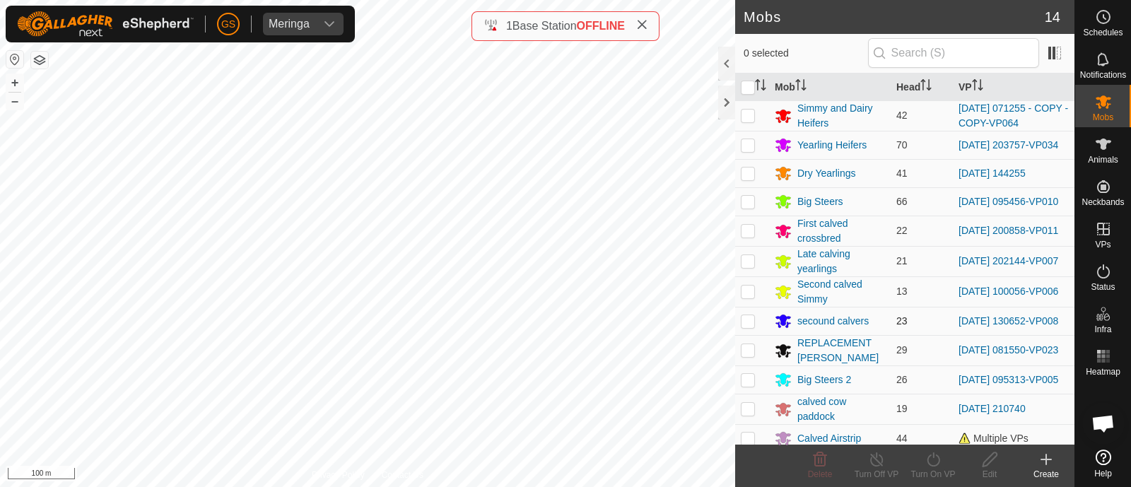
click at [749, 322] on p-checkbox at bounding box center [748, 320] width 14 height 11
checkbox input "true"
click at [929, 457] on icon at bounding box center [934, 459] width 18 height 17
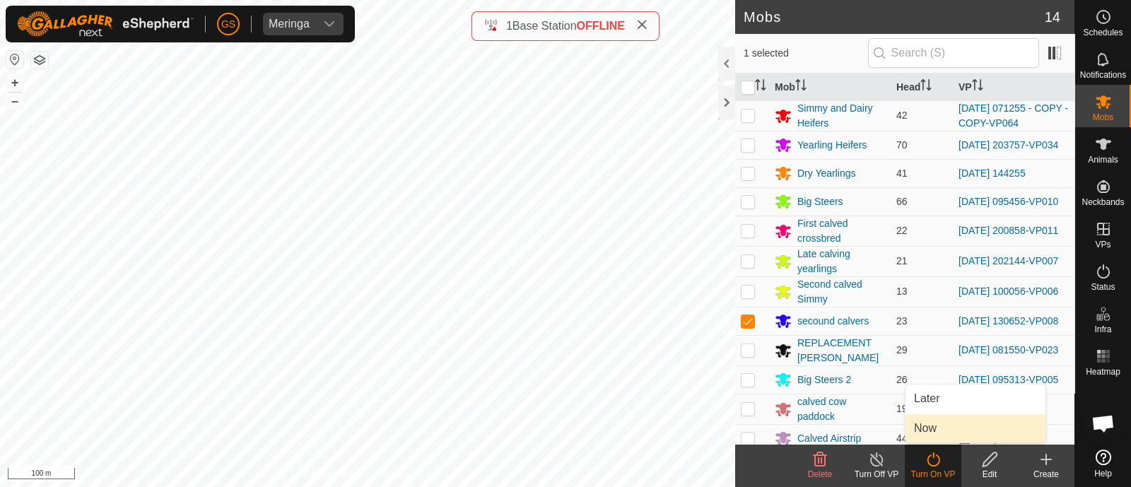
click at [921, 422] on link "Now" at bounding box center [975, 428] width 140 height 28
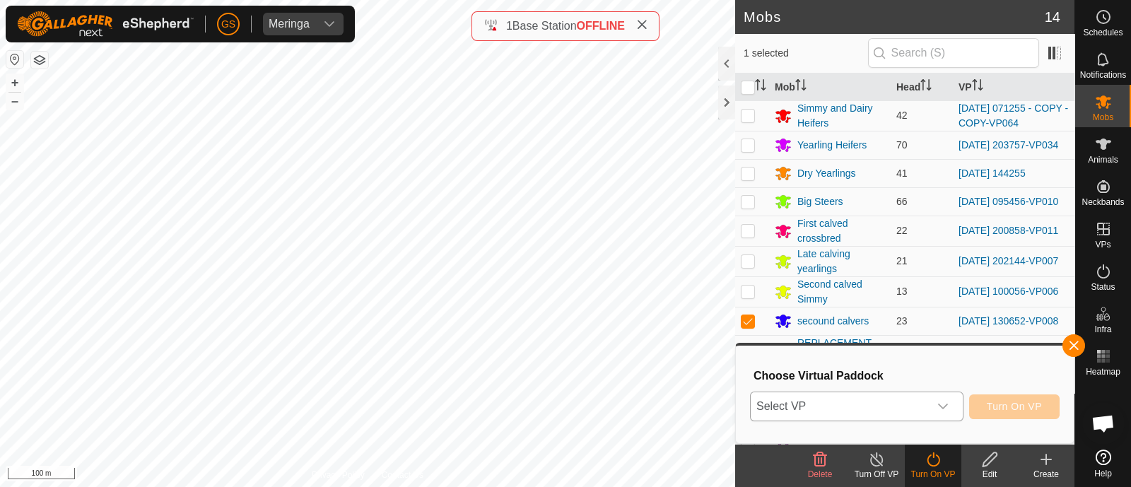
click at [923, 408] on span "Select VP" at bounding box center [840, 406] width 178 height 28
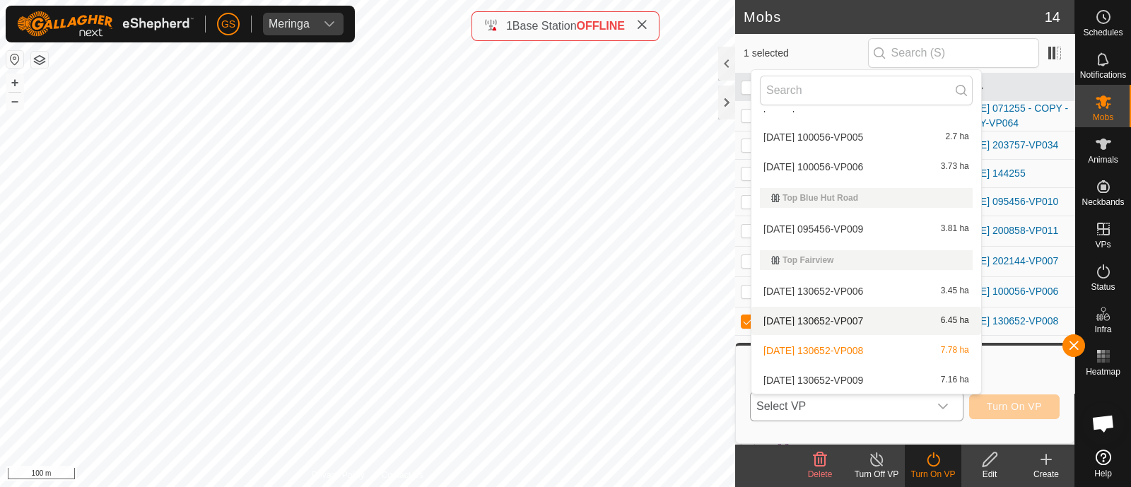
scroll to position [3181, 0]
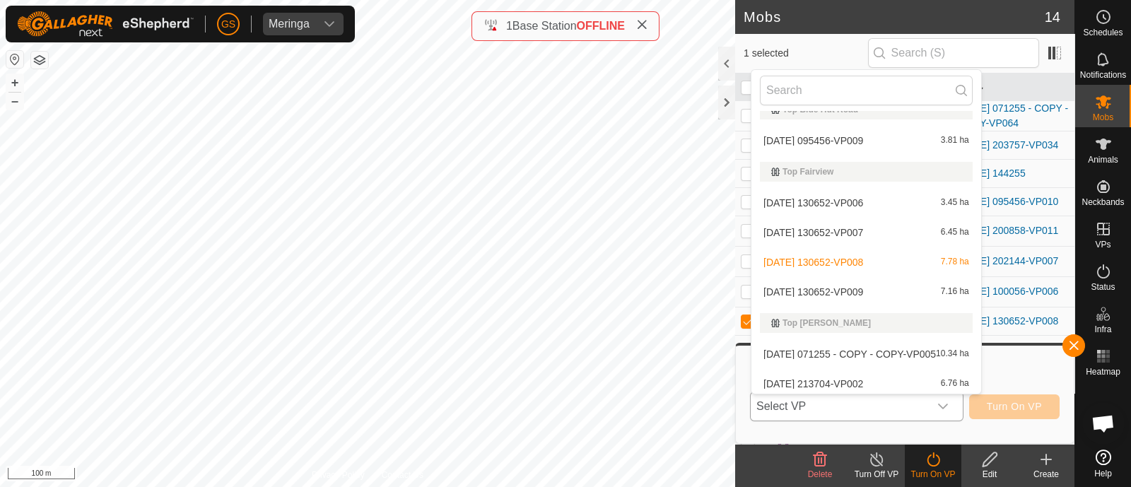
click at [848, 291] on li "[DATE] 130652-VP009 7.16 ha" at bounding box center [866, 292] width 230 height 28
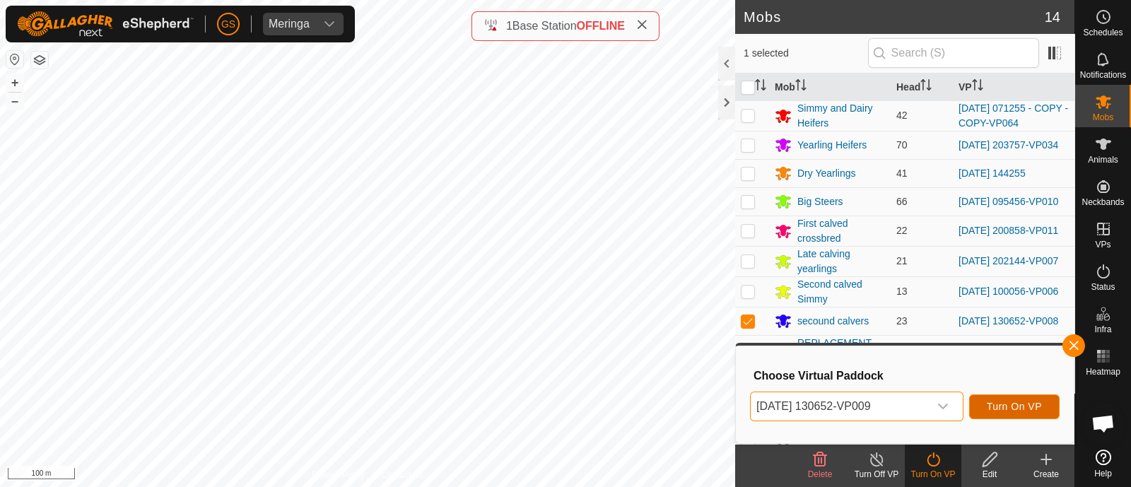
click at [992, 399] on button "Turn On VP" at bounding box center [1014, 406] width 90 height 25
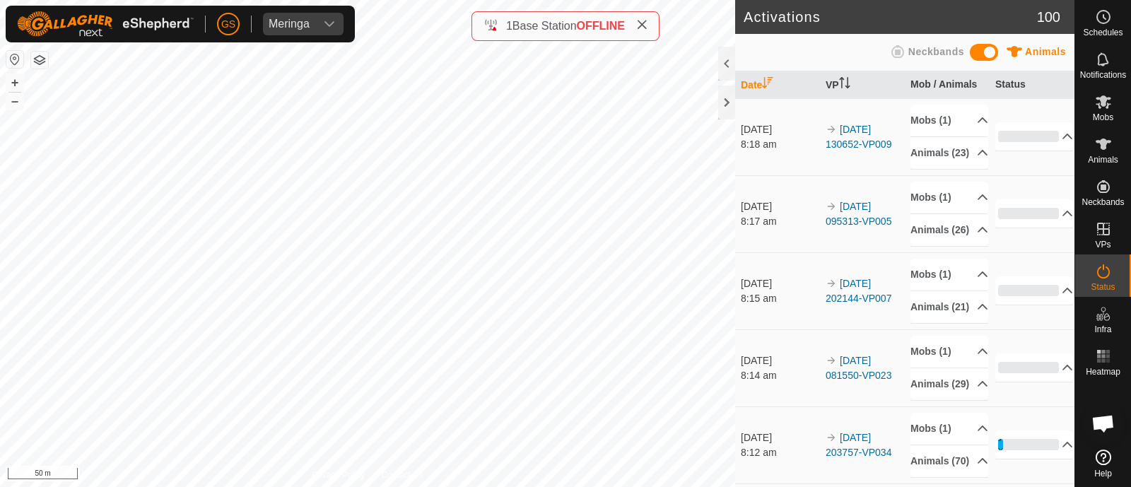
click at [585, 39] on div "Activations 100 Animals Neckbands Date VP Mob / Animals Status [DATE] 8:18 am 2…" at bounding box center [537, 243] width 1074 height 487
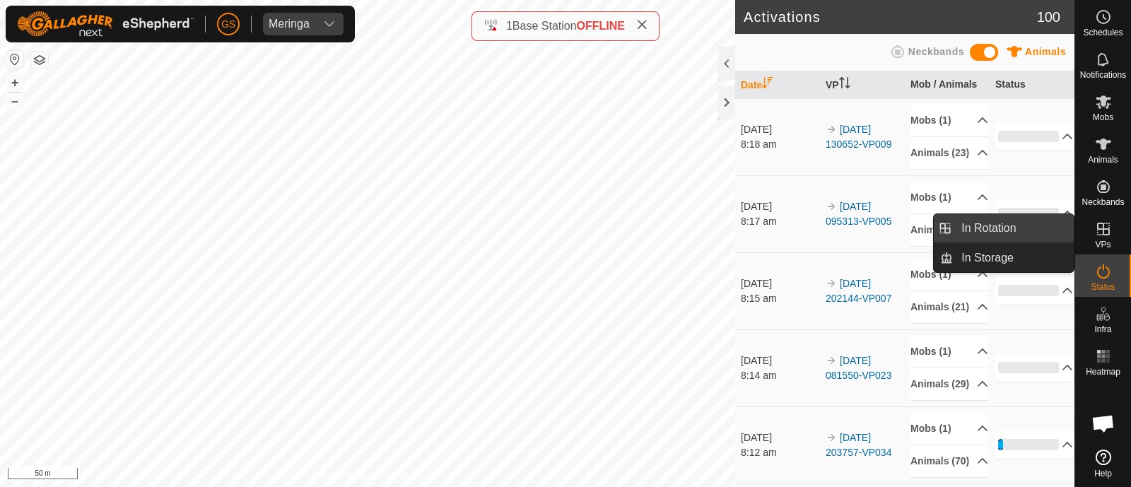
click at [985, 230] on link "In Rotation" at bounding box center [1013, 228] width 121 height 28
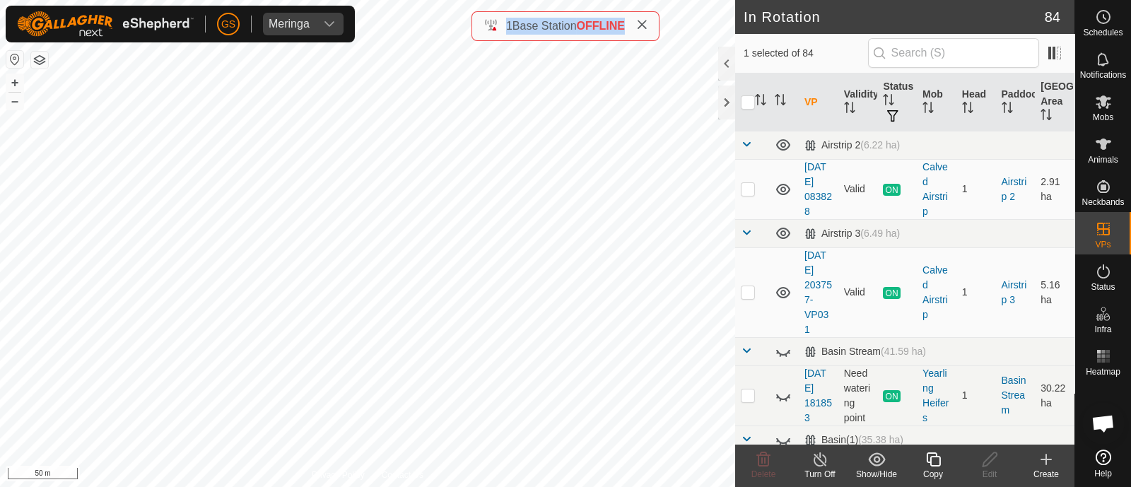
checkbox input "true"
checkbox input "false"
click at [932, 471] on div "Copy" at bounding box center [933, 474] width 57 height 13
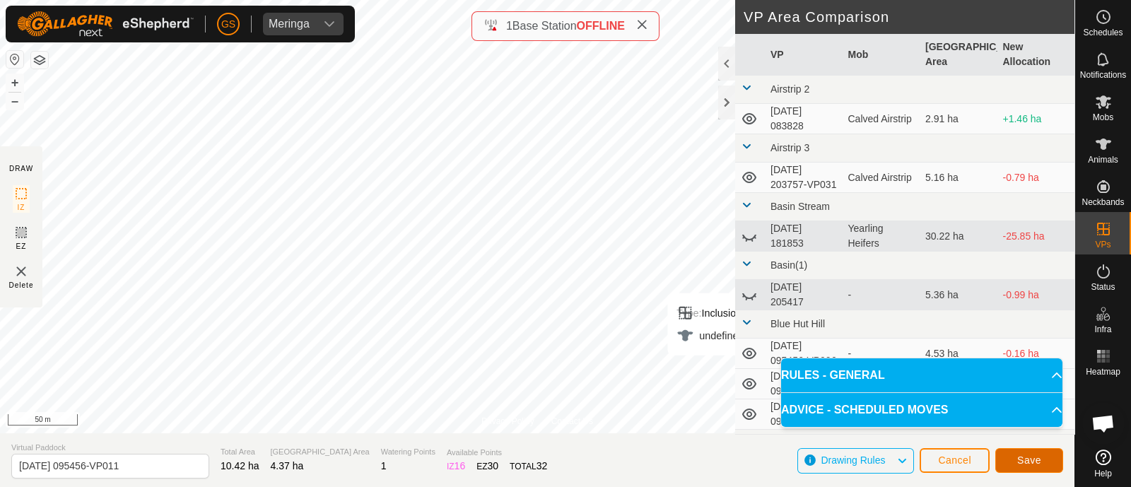
click at [1035, 455] on span "Save" at bounding box center [1029, 460] width 24 height 11
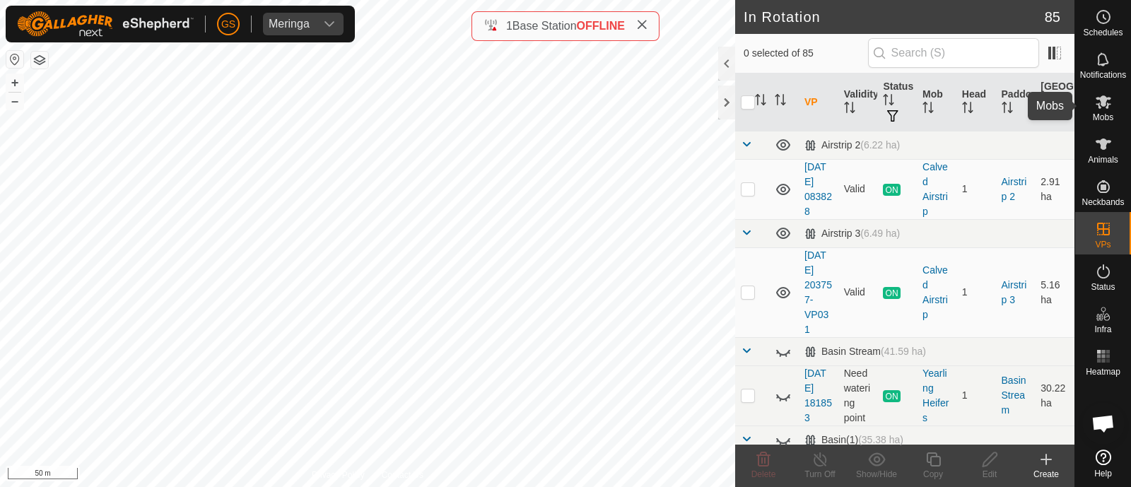
click at [1103, 104] on icon at bounding box center [1104, 101] width 16 height 13
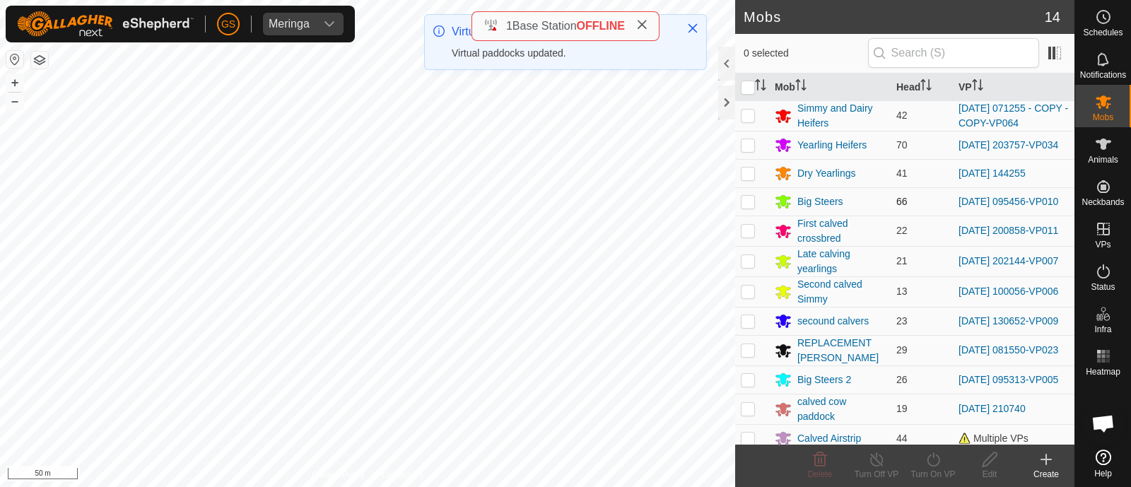
click at [749, 203] on p-checkbox at bounding box center [748, 201] width 14 height 11
checkbox input "true"
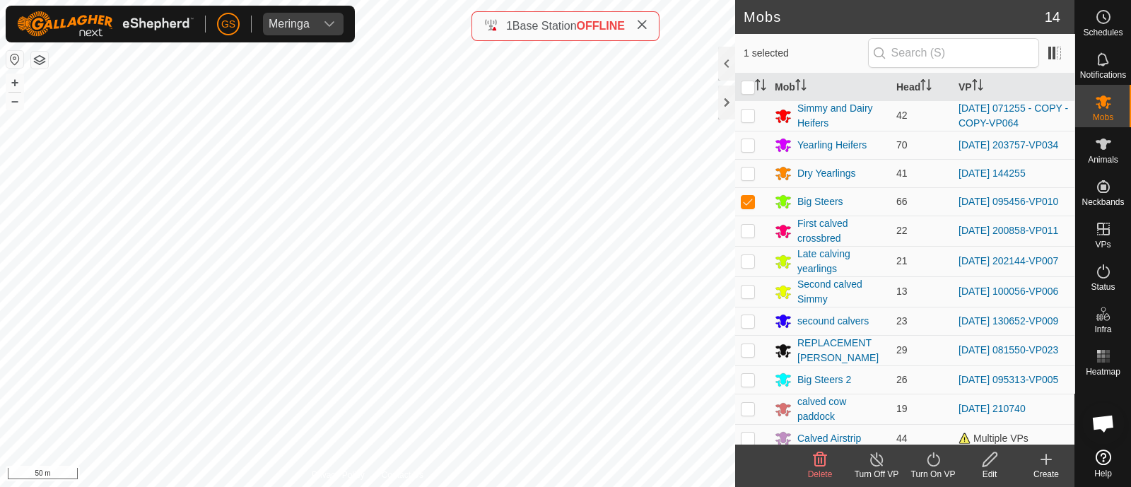
click at [934, 459] on icon at bounding box center [934, 459] width 18 height 17
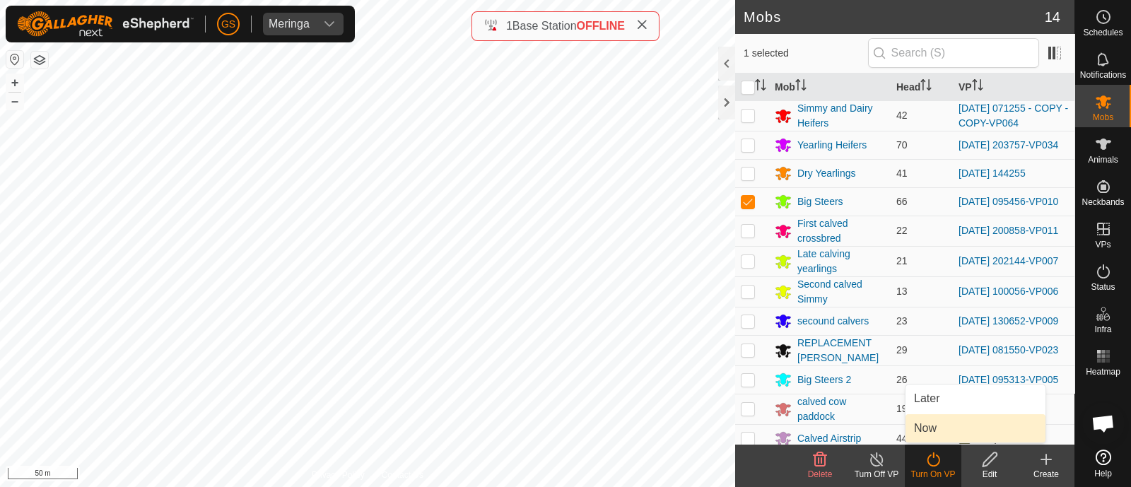
click at [932, 431] on link "Now" at bounding box center [975, 428] width 140 height 28
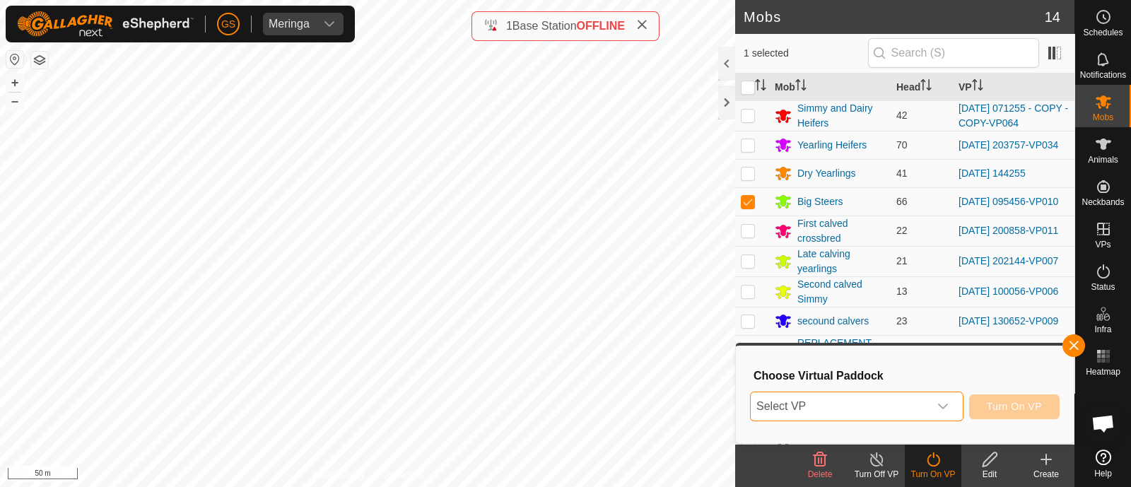
click at [922, 411] on span "Select VP" at bounding box center [840, 406] width 178 height 28
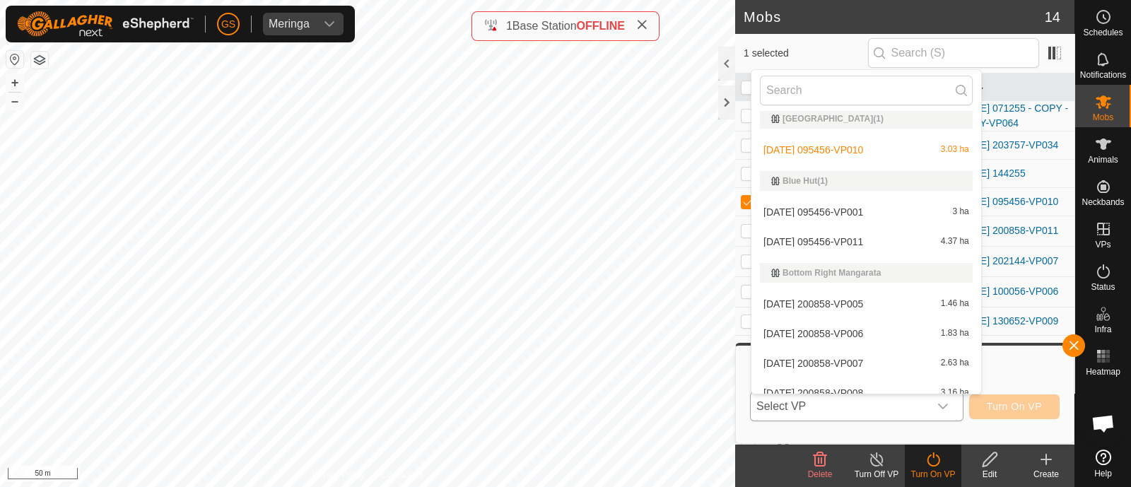
scroll to position [380, 0]
click at [870, 245] on li "2025-09-16 095456-VP011 4.37 ha" at bounding box center [866, 240] width 230 height 28
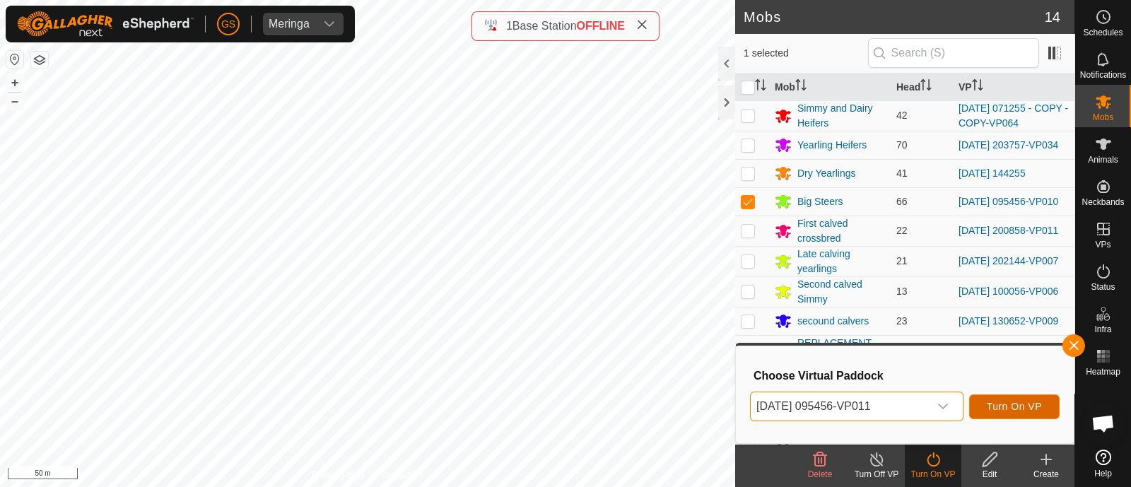
click at [1001, 404] on span "Turn On VP" at bounding box center [1014, 406] width 55 height 11
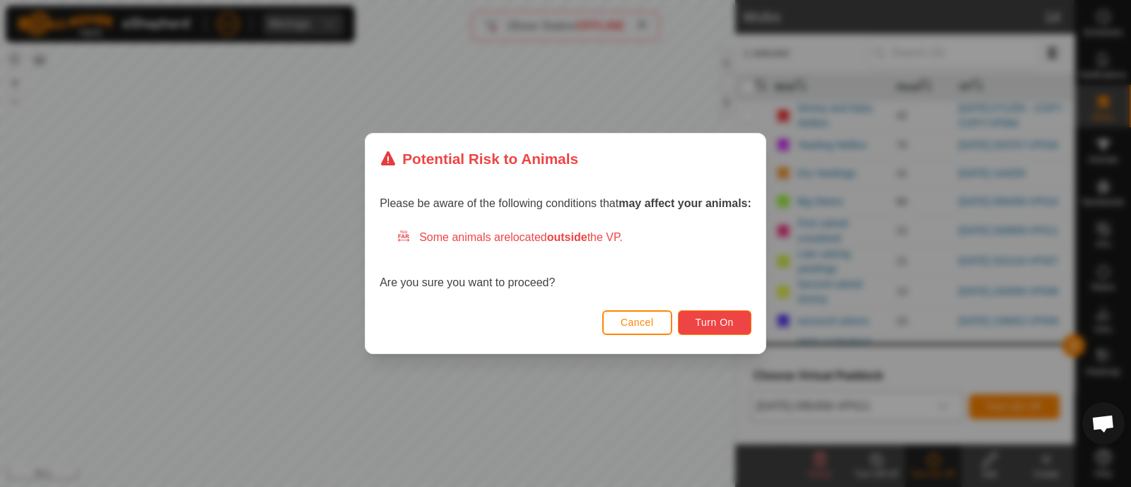
click at [719, 327] on span "Turn On" at bounding box center [715, 322] width 38 height 11
